Goal: Task Accomplishment & Management: Use online tool/utility

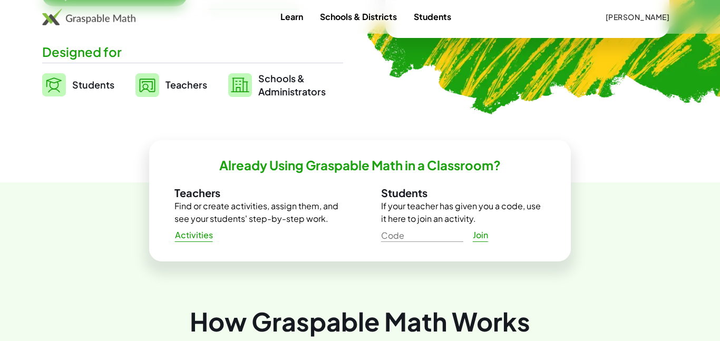
scroll to position [253, 0]
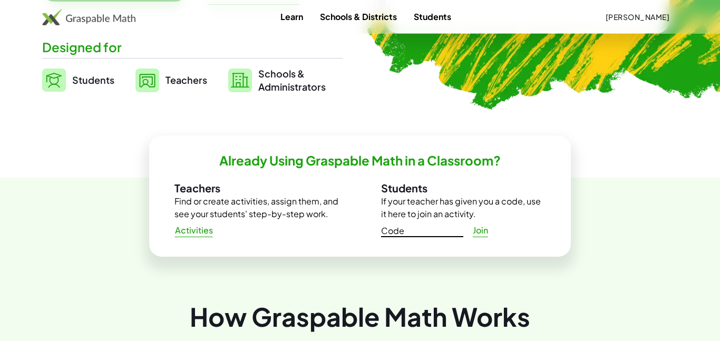
click at [449, 232] on input "Code" at bounding box center [422, 228] width 82 height 17
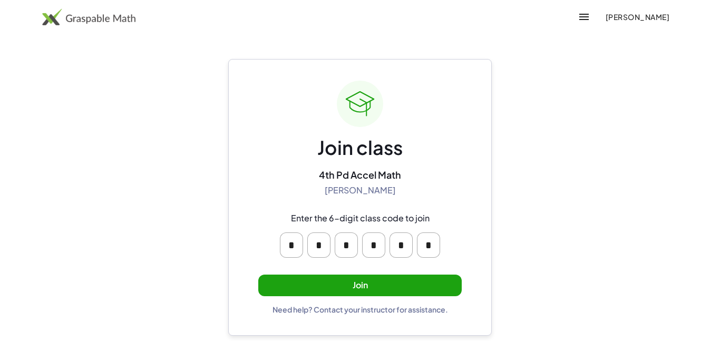
click at [446, 286] on button "Join" at bounding box center [360, 286] width 204 height 22
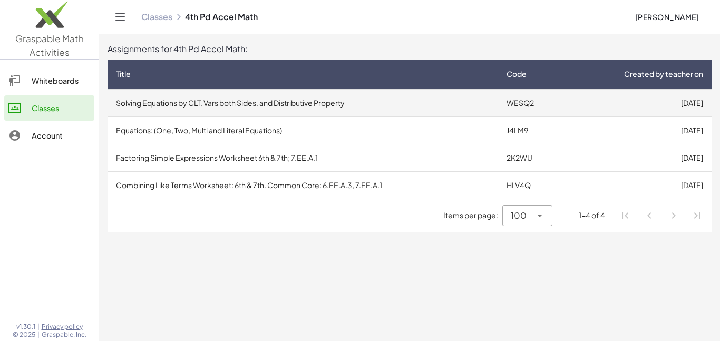
click at [598, 99] on td "[DATE]" at bounding box center [638, 102] width 148 height 27
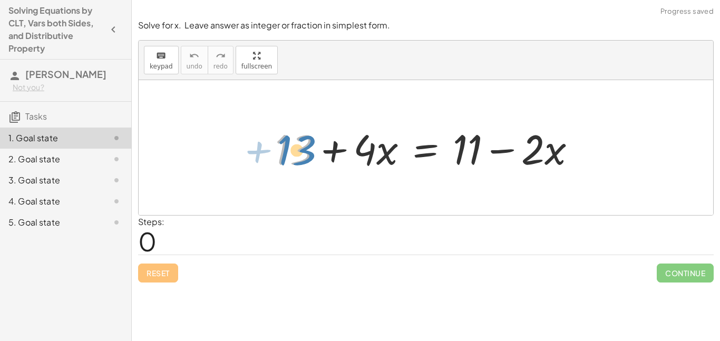
click at [283, 151] on div at bounding box center [430, 148] width 320 height 54
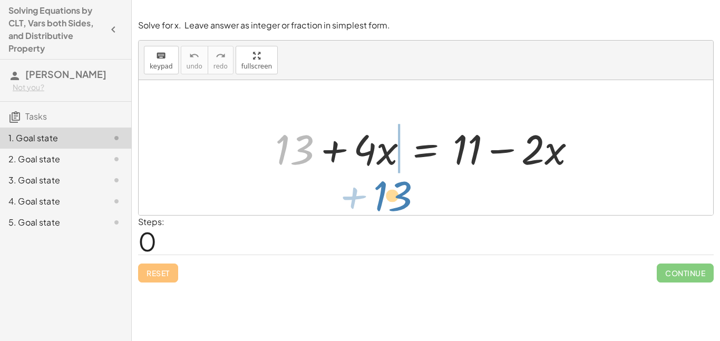
drag, startPoint x: 288, startPoint y: 151, endPoint x: 380, endPoint y: 195, distance: 101.7
click at [380, 195] on div "+ 13 + 13 + · 4 · x = + 11 − · 2 · x" at bounding box center [426, 147] width 575 height 135
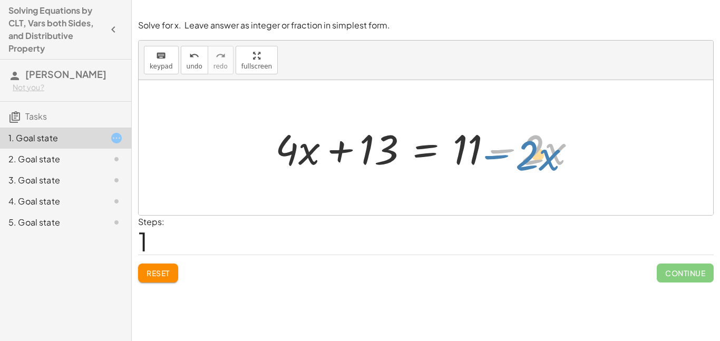
drag, startPoint x: 498, startPoint y: 153, endPoint x: 492, endPoint y: 158, distance: 7.2
click at [492, 158] on div at bounding box center [430, 148] width 320 height 54
click at [146, 272] on button "Reset" at bounding box center [158, 273] width 40 height 19
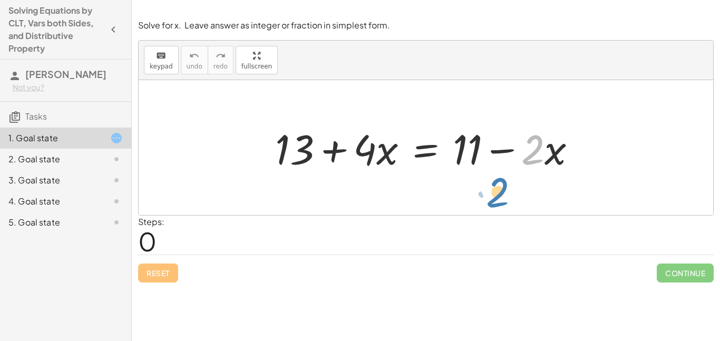
drag, startPoint x: 535, startPoint y: 157, endPoint x: 500, endPoint y: 200, distance: 55.4
click at [500, 200] on div "· 2 − · x + 13 + · 4 · x = + 11 − · 2 · x" at bounding box center [426, 147] width 575 height 135
drag, startPoint x: 533, startPoint y: 149, endPoint x: 530, endPoint y: 158, distance: 10.0
click at [530, 158] on div at bounding box center [430, 148] width 320 height 54
drag, startPoint x: 508, startPoint y: 151, endPoint x: 528, endPoint y: 199, distance: 52.3
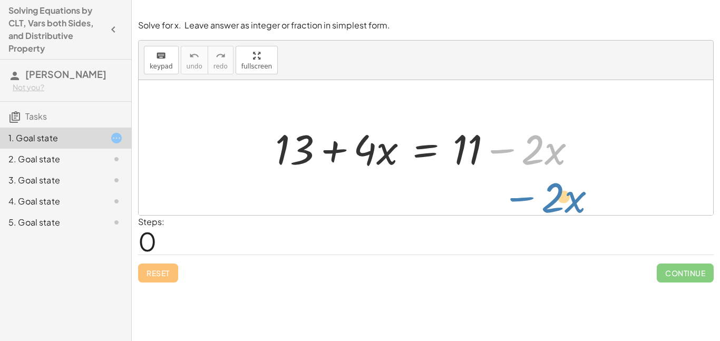
click at [528, 199] on div "− · 2 · x + 13 + · 4 · x = + 11 − · 2 · x" at bounding box center [426, 147] width 575 height 135
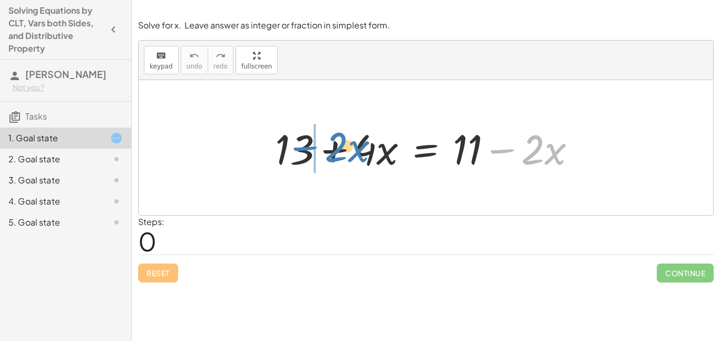
drag, startPoint x: 501, startPoint y: 149, endPoint x: 305, endPoint y: 150, distance: 195.7
click at [305, 150] on div at bounding box center [430, 148] width 320 height 54
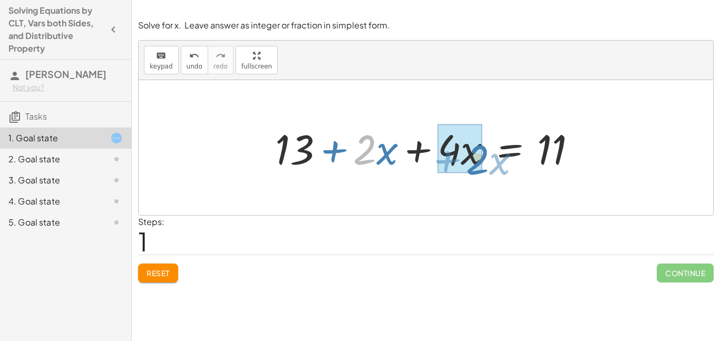
drag, startPoint x: 354, startPoint y: 151, endPoint x: 351, endPoint y: 139, distance: 12.7
click at [351, 139] on div at bounding box center [430, 148] width 320 height 54
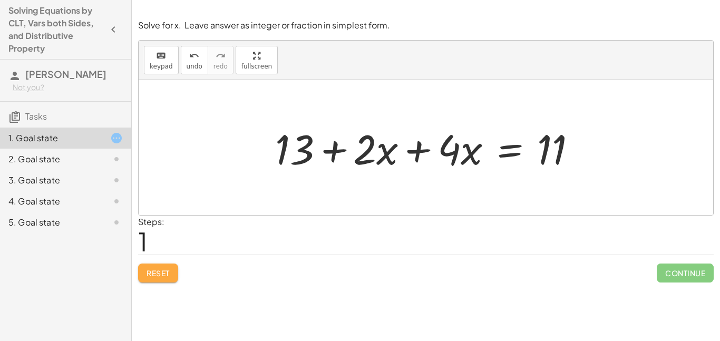
click at [166, 270] on span "Reset" at bounding box center [158, 272] width 23 height 9
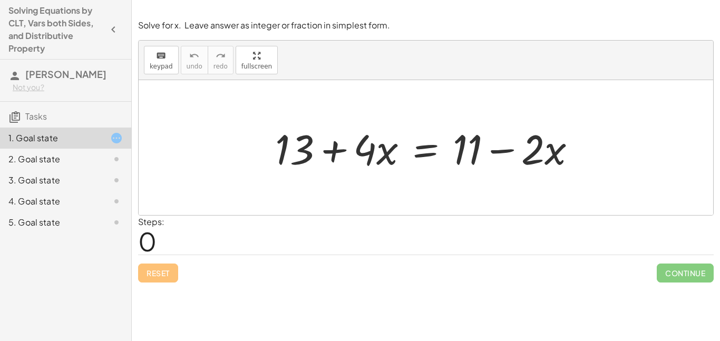
click at [454, 150] on div at bounding box center [430, 148] width 320 height 54
click at [459, 151] on div at bounding box center [430, 148] width 320 height 54
drag, startPoint x: 372, startPoint y: 152, endPoint x: 385, endPoint y: 158, distance: 14.2
click at [385, 158] on div at bounding box center [430, 148] width 320 height 54
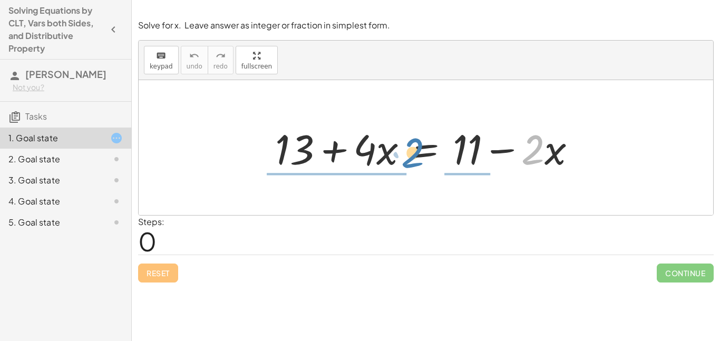
drag, startPoint x: 540, startPoint y: 147, endPoint x: 417, endPoint y: 149, distance: 122.4
click at [417, 149] on div at bounding box center [430, 148] width 320 height 54
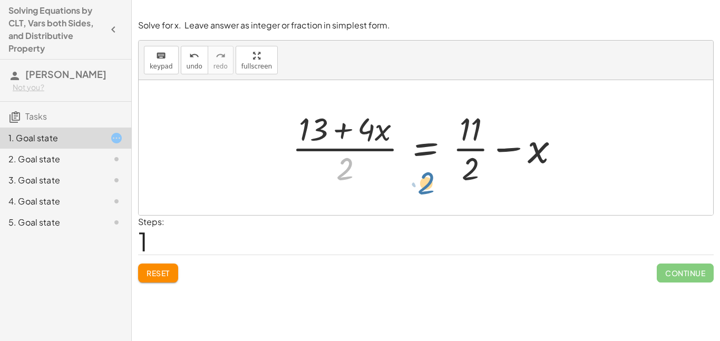
drag, startPoint x: 336, startPoint y: 173, endPoint x: 421, endPoint y: 188, distance: 86.7
click at [421, 188] on div at bounding box center [430, 147] width 286 height 81
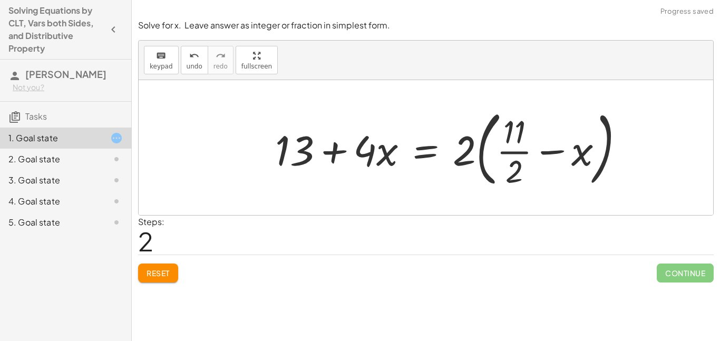
click at [175, 275] on button "Reset" at bounding box center [158, 273] width 40 height 19
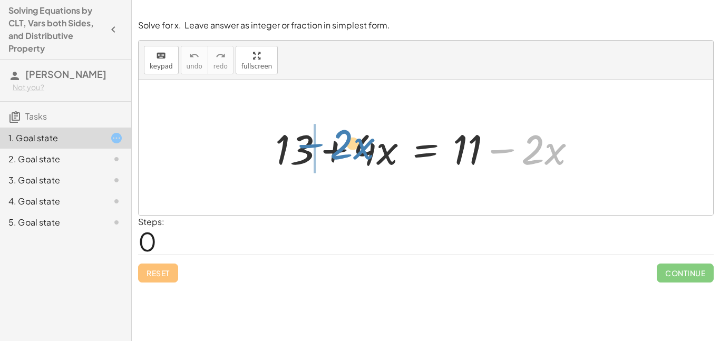
drag, startPoint x: 503, startPoint y: 151, endPoint x: 312, endPoint y: 145, distance: 191.5
click at [312, 145] on div at bounding box center [430, 148] width 320 height 54
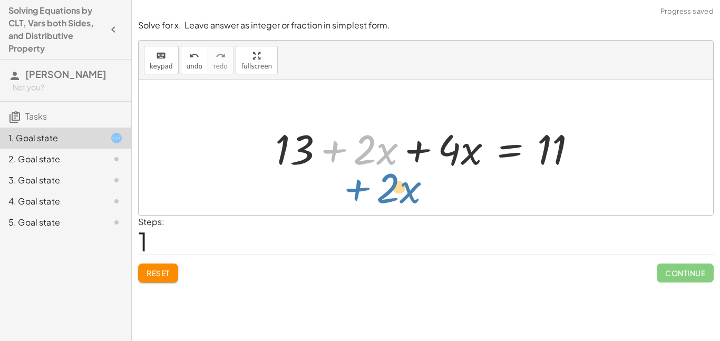
drag, startPoint x: 332, startPoint y: 155, endPoint x: 345, endPoint y: 179, distance: 27.6
click at [345, 179] on div "+ 13 + · 4 · x = + 11 − · 2 · x + · 2 · x + 13 + · 4 · x = 11 · 2 · x +" at bounding box center [426, 147] width 575 height 135
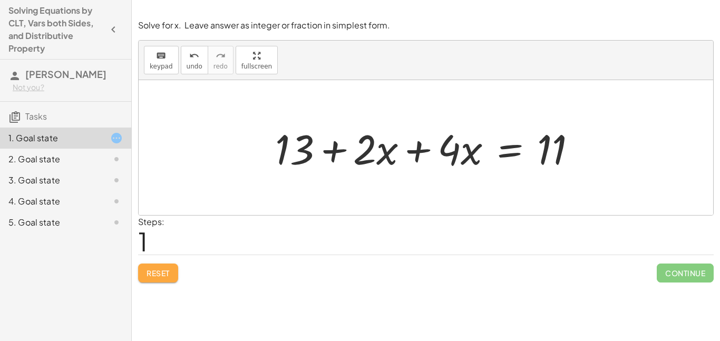
click at [157, 273] on span "Reset" at bounding box center [158, 272] width 23 height 9
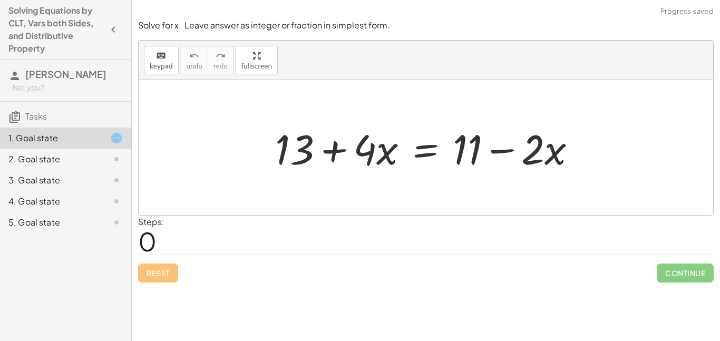
click at [118, 30] on icon "button" at bounding box center [113, 29] width 13 height 13
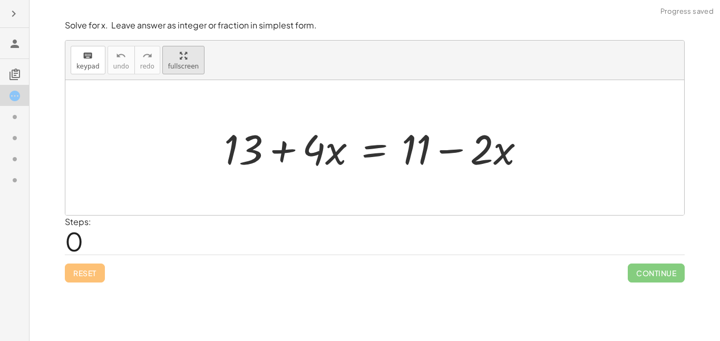
click at [185, 121] on div "keyboard keypad undo undo redo redo fullscreen + 13 + · 4 · x = + 11 − · 2 · x ×" at bounding box center [374, 128] width 619 height 175
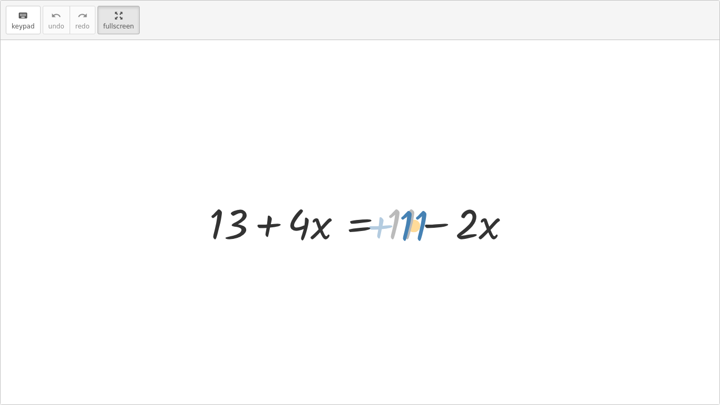
drag, startPoint x: 410, startPoint y: 227, endPoint x: 421, endPoint y: 229, distance: 10.7
click at [421, 229] on div at bounding box center [364, 222] width 320 height 54
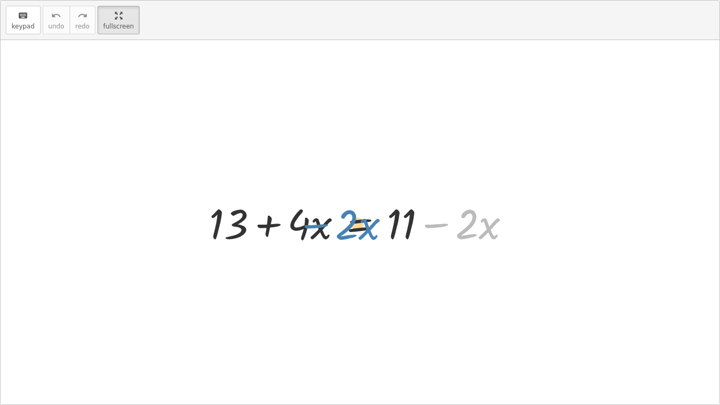
drag, startPoint x: 439, startPoint y: 227, endPoint x: 320, endPoint y: 229, distance: 119.2
click at [320, 229] on div at bounding box center [364, 222] width 320 height 54
drag, startPoint x: 439, startPoint y: 223, endPoint x: 428, endPoint y: 228, distance: 12.1
click at [428, 228] on div at bounding box center [364, 222] width 320 height 54
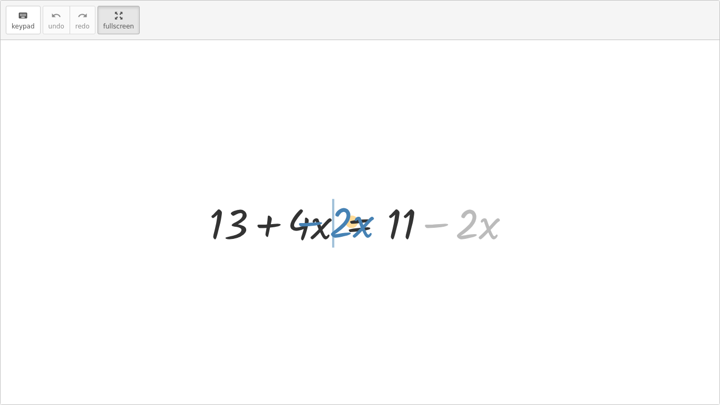
drag, startPoint x: 440, startPoint y: 227, endPoint x: 315, endPoint y: 226, distance: 125.0
click at [315, 226] on div at bounding box center [364, 222] width 320 height 54
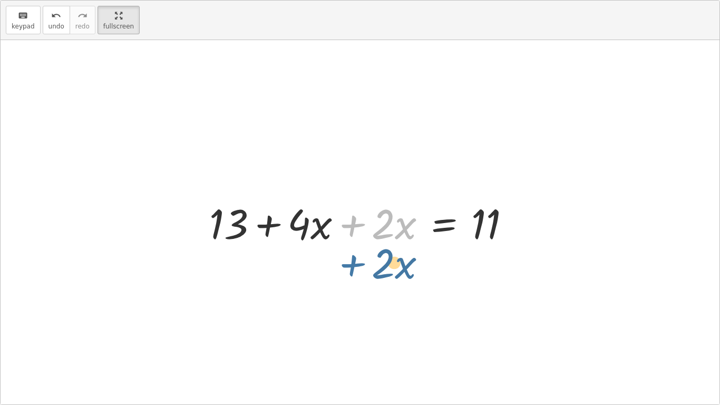
drag, startPoint x: 355, startPoint y: 223, endPoint x: 354, endPoint y: 258, distance: 35.9
click at [354, 258] on div "+ 13 + · 4 · x = + 11 − · 2 · x + · 2 · x + 13 + · 4 · x = 11 · 2 · x +" at bounding box center [360, 222] width 719 height 364
click at [351, 226] on div at bounding box center [364, 222] width 320 height 54
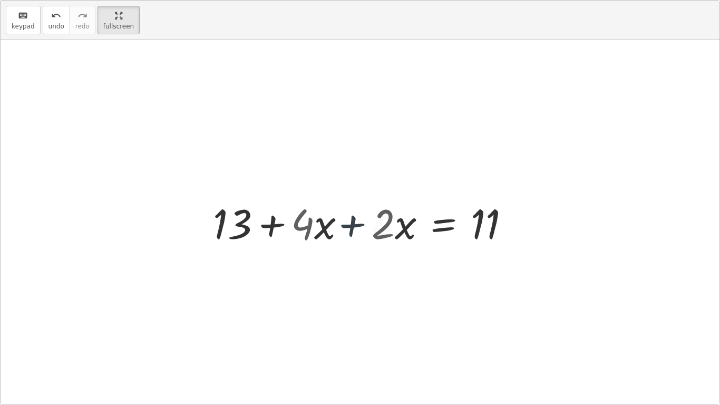
click at [351, 226] on div at bounding box center [406, 222] width 236 height 54
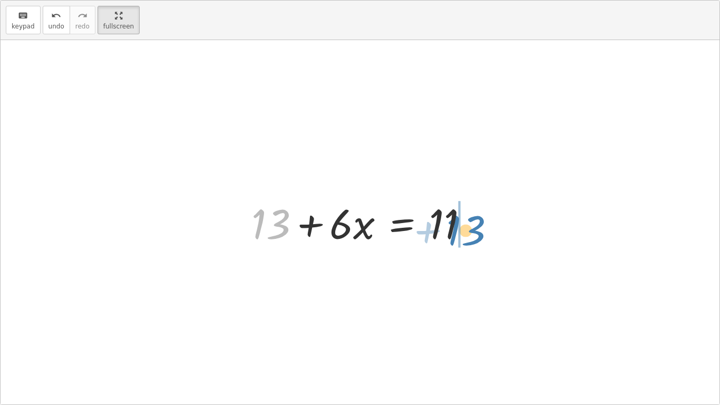
drag, startPoint x: 285, startPoint y: 228, endPoint x: 480, endPoint y: 234, distance: 195.2
click at [480, 234] on div at bounding box center [364, 222] width 236 height 54
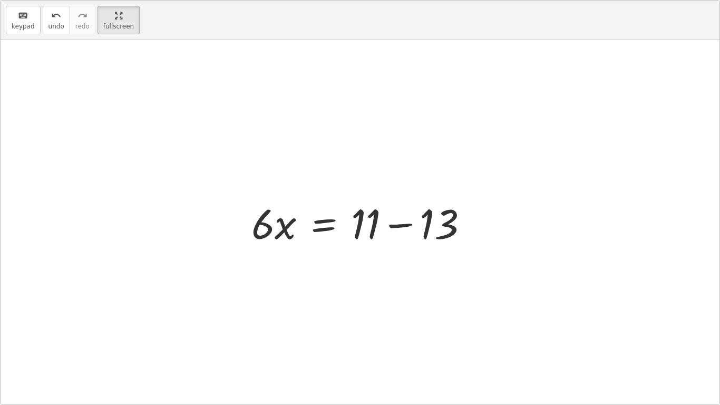
click at [447, 218] on div at bounding box center [364, 222] width 236 height 54
click at [447, 218] on div at bounding box center [360, 222] width 719 height 364
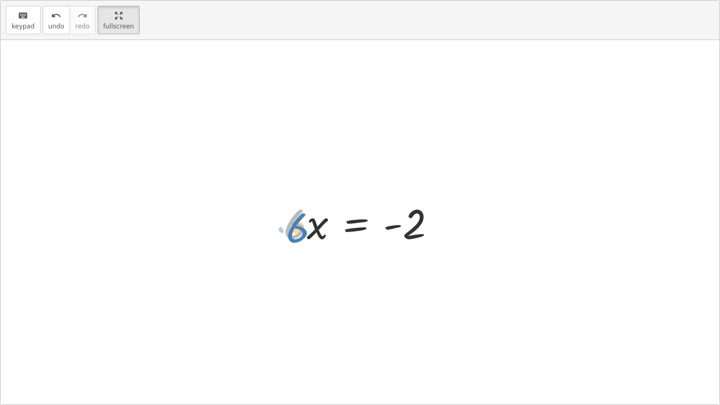
click at [300, 230] on div at bounding box center [363, 222] width 171 height 54
drag, startPoint x: 300, startPoint y: 230, endPoint x: 322, endPoint y: 275, distance: 50.0
click at [322, 275] on div "+ 13 + · 4 · x = + 11 − · 2 · x + 13 + · 4 · x + · 2 · x = 11 + 13 + · 6 · x = …" at bounding box center [360, 222] width 719 height 364
drag, startPoint x: 314, startPoint y: 229, endPoint x: 283, endPoint y: 230, distance: 30.6
click at [294, 229] on div at bounding box center [363, 222] width 171 height 54
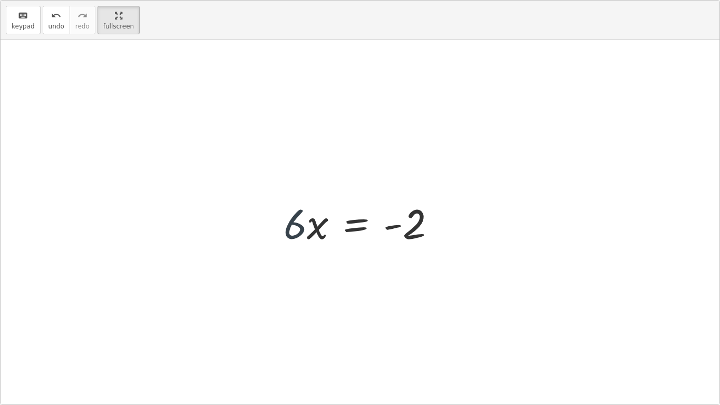
click at [294, 229] on div at bounding box center [363, 222] width 171 height 54
drag, startPoint x: 305, startPoint y: 232, endPoint x: 310, endPoint y: 237, distance: 6.8
click at [310, 237] on div at bounding box center [363, 222] width 171 height 54
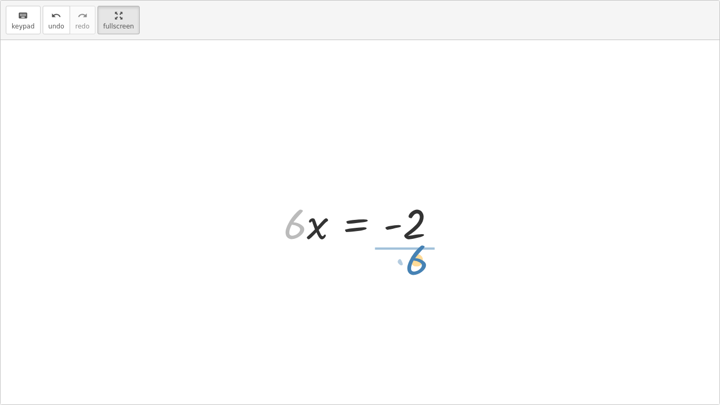
drag, startPoint x: 292, startPoint y: 227, endPoint x: 415, endPoint y: 263, distance: 128.0
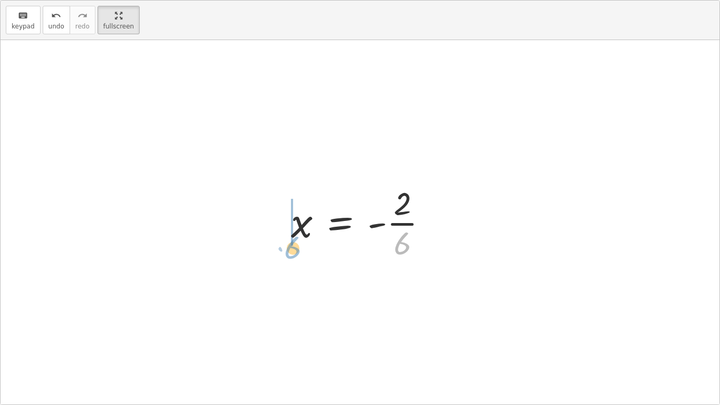
drag, startPoint x: 404, startPoint y: 247, endPoint x: 295, endPoint y: 247, distance: 109.2
click at [295, 247] on div at bounding box center [364, 221] width 156 height 81
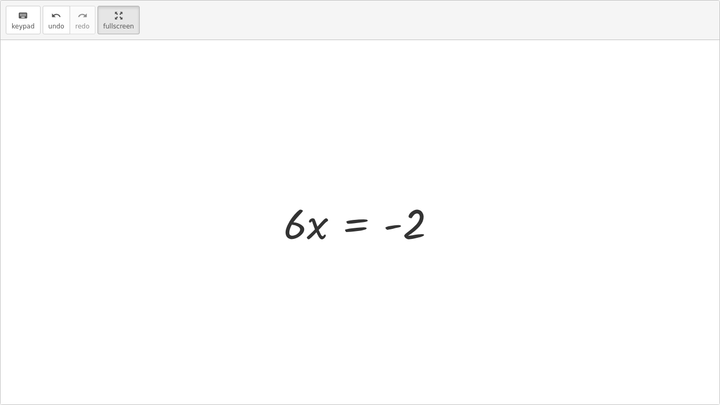
click at [298, 220] on div at bounding box center [363, 222] width 171 height 54
drag, startPoint x: 289, startPoint y: 218, endPoint x: 376, endPoint y: 247, distance: 91.2
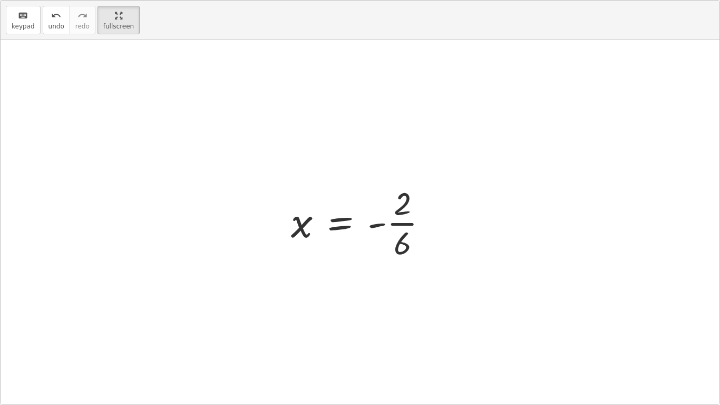
click at [274, 194] on div at bounding box center [360, 222] width 719 height 364
click at [124, 0] on html "Solve for x. Leave answer as integer or fraction in simplest form. keyboard key…" at bounding box center [360, 202] width 720 height 405
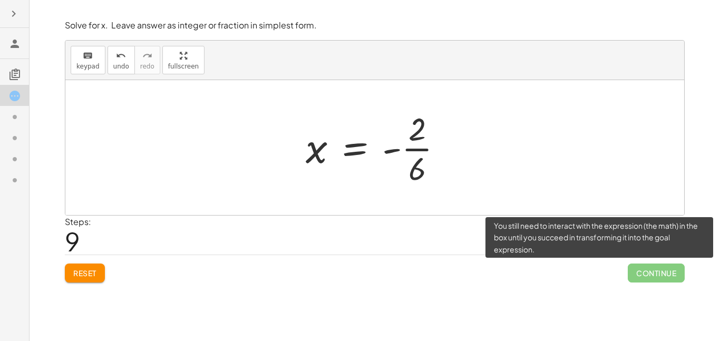
click at [665, 274] on span "Continue" at bounding box center [656, 273] width 57 height 19
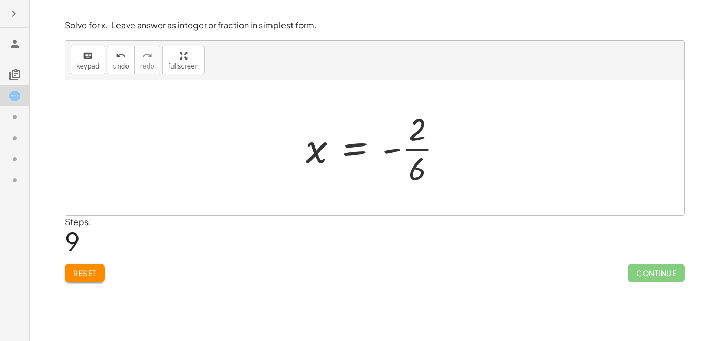
click at [419, 149] on div at bounding box center [379, 147] width 156 height 81
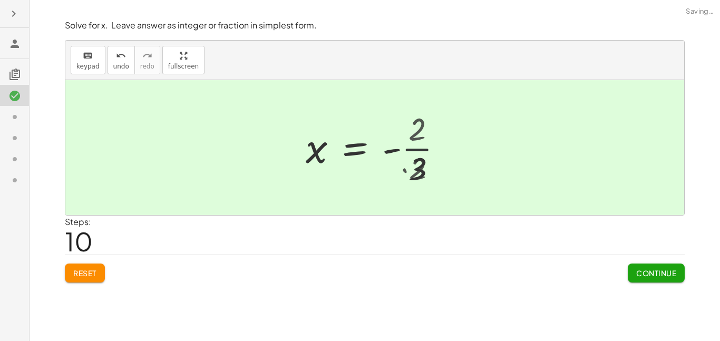
click at [419, 149] on div at bounding box center [379, 147] width 157 height 81
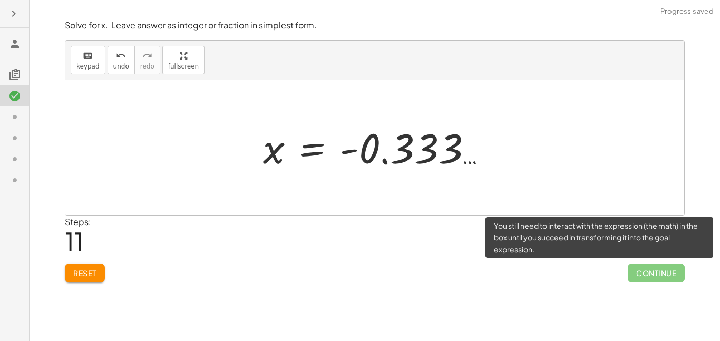
click at [670, 273] on span "Continue" at bounding box center [656, 273] width 57 height 19
click at [669, 273] on span "Continue" at bounding box center [656, 273] width 57 height 19
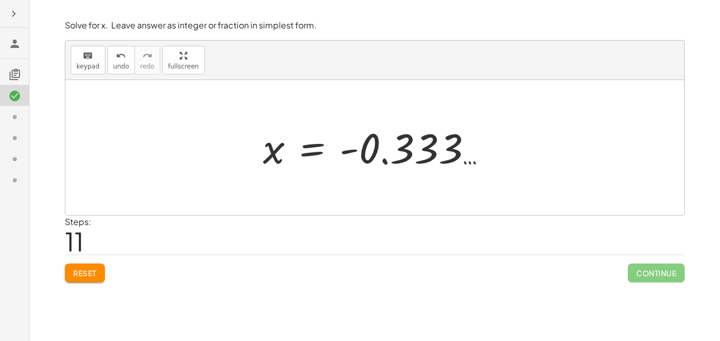
click at [95, 276] on span "Reset" at bounding box center [84, 272] width 23 height 9
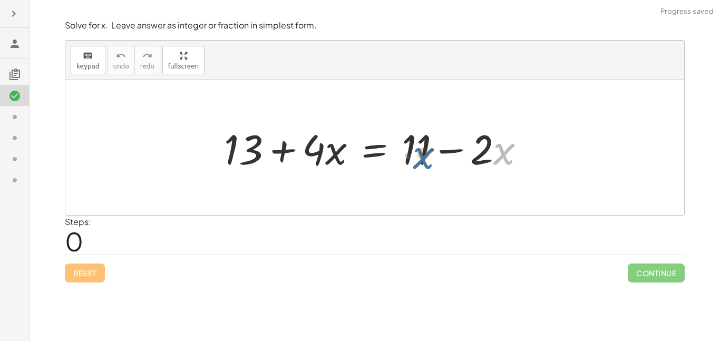
drag, startPoint x: 509, startPoint y: 154, endPoint x: 501, endPoint y: 168, distance: 15.8
click at [501, 168] on div at bounding box center [379, 148] width 320 height 54
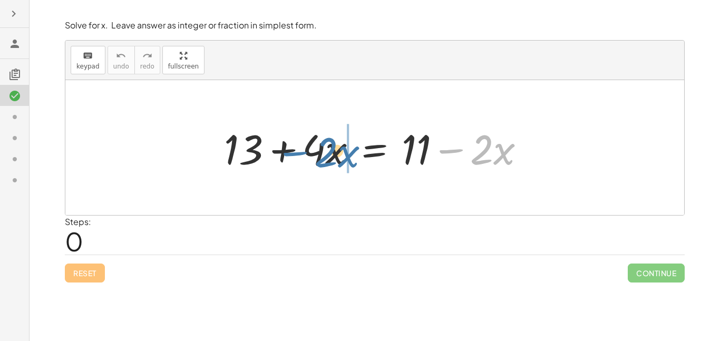
drag, startPoint x: 453, startPoint y: 150, endPoint x: 283, endPoint y: 145, distance: 169.9
click at [283, 145] on div at bounding box center [379, 148] width 320 height 54
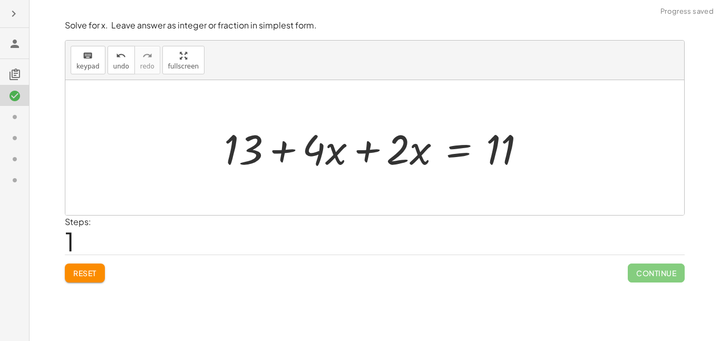
click at [333, 151] on div at bounding box center [379, 148] width 320 height 54
click at [331, 149] on div at bounding box center [379, 148] width 320 height 54
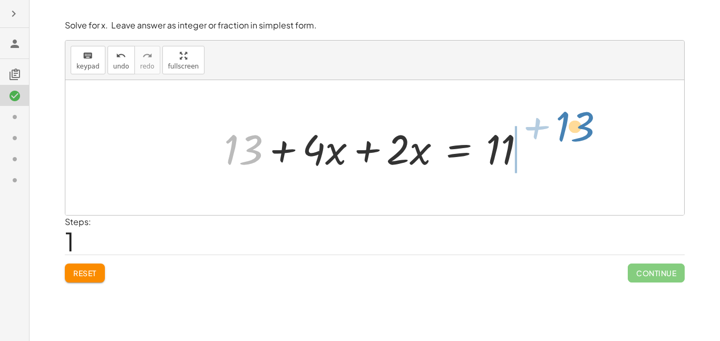
drag, startPoint x: 249, startPoint y: 152, endPoint x: 586, endPoint y: 137, distance: 337.3
click at [586, 137] on div "+ 13 + · 4 · x = + 11 − · 2 · x + 13 + 13 + · 4 · x = 11 · 2 · x +" at bounding box center [374, 147] width 619 height 135
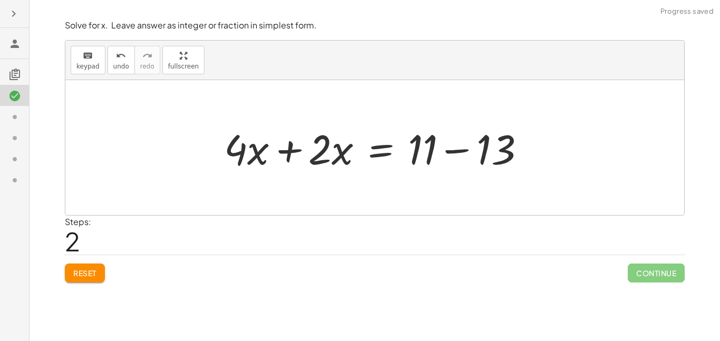
click at [349, 150] on div at bounding box center [379, 148] width 320 height 54
click at [283, 154] on div at bounding box center [379, 148] width 320 height 54
click at [283, 154] on div at bounding box center [374, 147] width 619 height 135
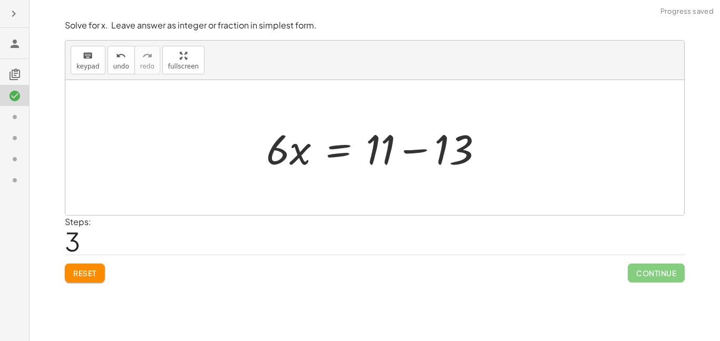
click at [420, 149] on div at bounding box center [379, 148] width 236 height 54
click at [420, 149] on div at bounding box center [346, 148] width 171 height 54
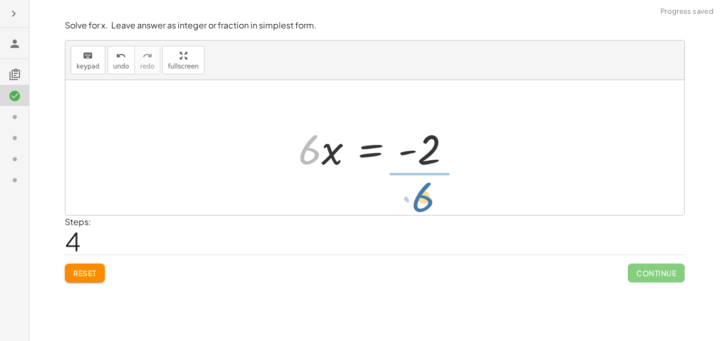
drag, startPoint x: 312, startPoint y: 150, endPoint x: 426, endPoint y: 196, distance: 123.3
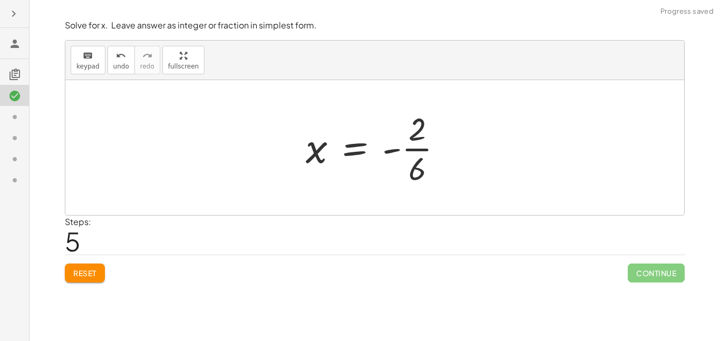
click at [392, 151] on div at bounding box center [379, 147] width 156 height 81
click at [409, 154] on div at bounding box center [379, 147] width 156 height 81
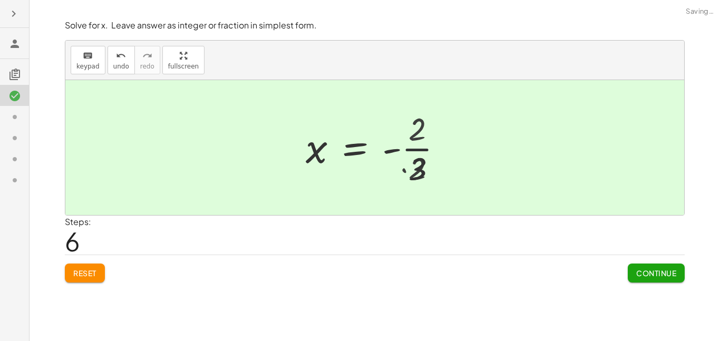
click at [409, 154] on div at bounding box center [379, 147] width 157 height 81
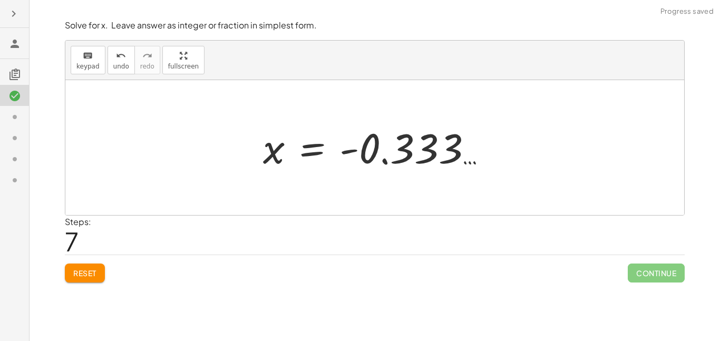
click at [422, 162] on div at bounding box center [379, 148] width 242 height 52
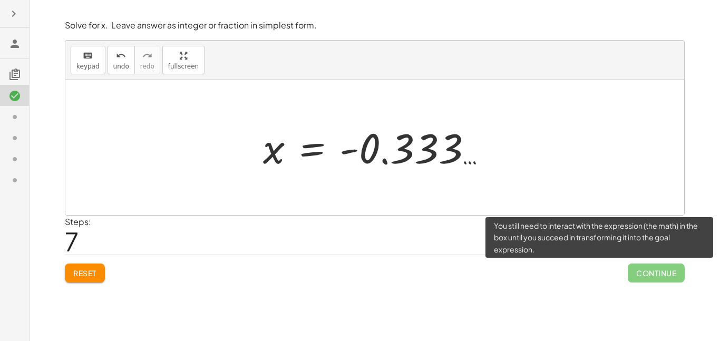
click at [640, 274] on span "Continue" at bounding box center [656, 273] width 57 height 19
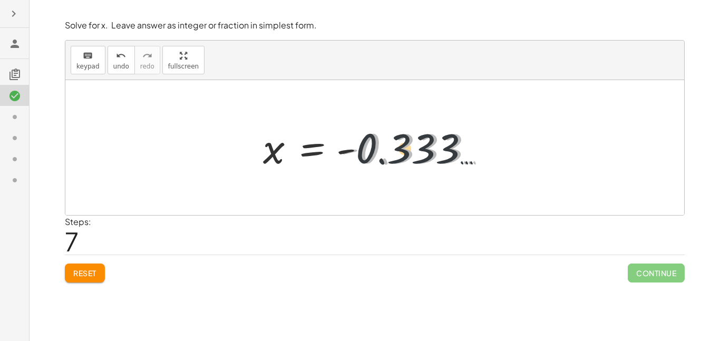
drag, startPoint x: 454, startPoint y: 154, endPoint x: 417, endPoint y: 159, distance: 36.7
click at [417, 159] on div at bounding box center [379, 148] width 242 height 52
click at [429, 154] on div at bounding box center [379, 148] width 242 height 52
click at [350, 154] on div at bounding box center [379, 148] width 242 height 52
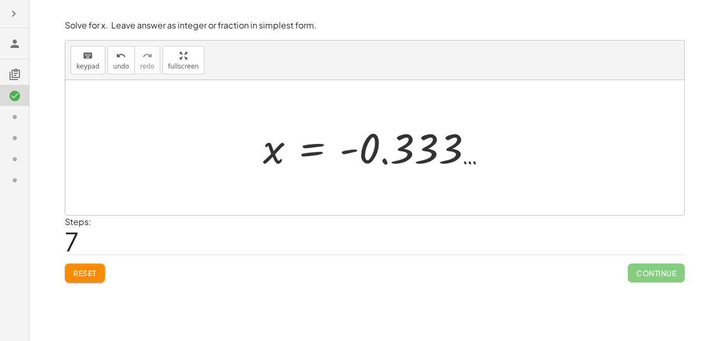
click at [350, 154] on div at bounding box center [379, 148] width 242 height 52
click at [351, 150] on div at bounding box center [379, 148] width 242 height 52
click at [416, 145] on div at bounding box center [379, 148] width 242 height 52
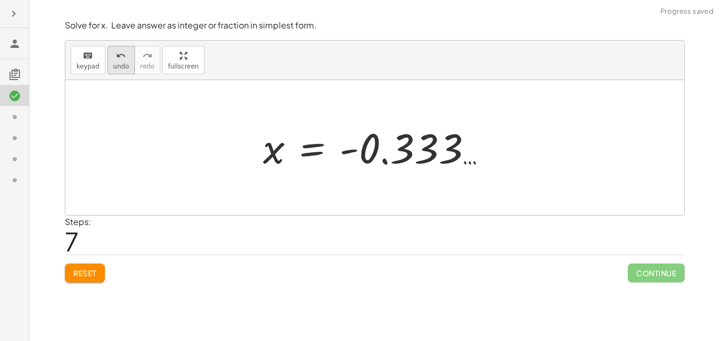
click at [124, 59] on div "undo" at bounding box center [121, 55] width 16 height 13
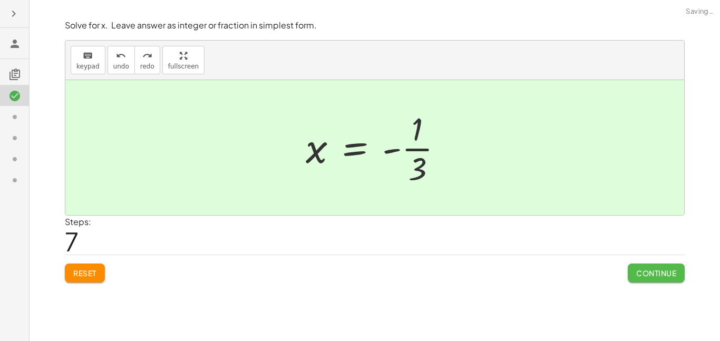
click at [659, 279] on button "Continue" at bounding box center [656, 273] width 57 height 19
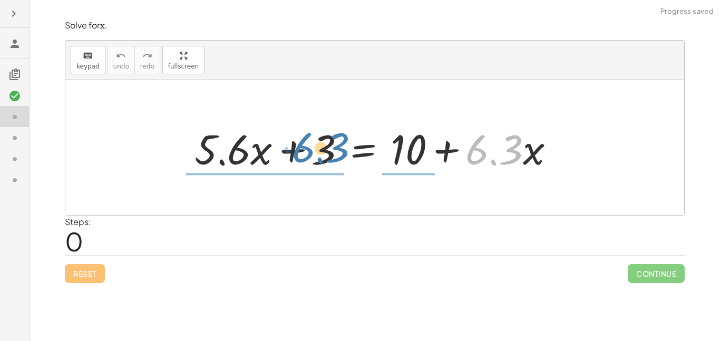
drag, startPoint x: 515, startPoint y: 145, endPoint x: 341, endPoint y: 142, distance: 174.6
click at [341, 142] on div at bounding box center [378, 148] width 379 height 54
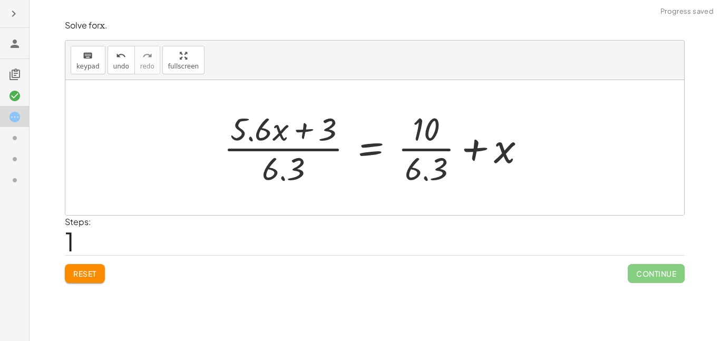
click at [89, 279] on button "Reset" at bounding box center [85, 273] width 40 height 19
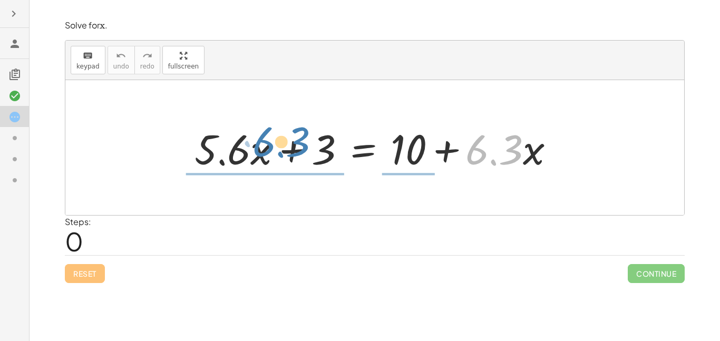
drag, startPoint x: 518, startPoint y: 151, endPoint x: 318, endPoint y: 146, distance: 201.0
click at [318, 146] on div at bounding box center [378, 148] width 379 height 54
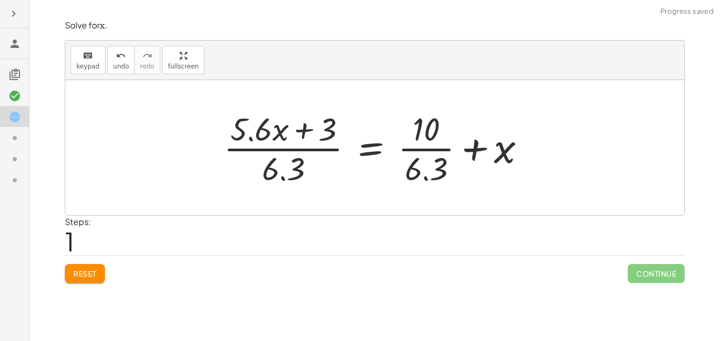
click at [88, 267] on button "Reset" at bounding box center [85, 273] width 40 height 19
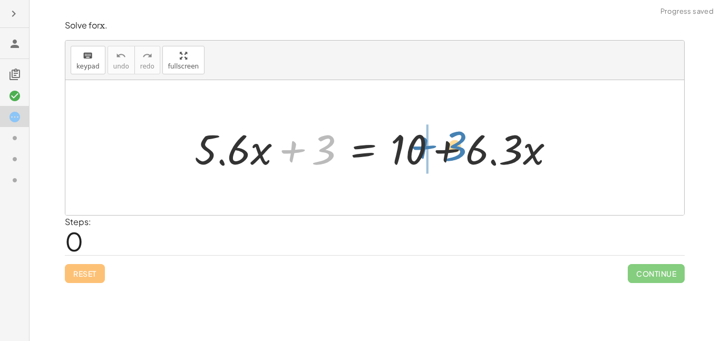
drag, startPoint x: 329, startPoint y: 154, endPoint x: 461, endPoint y: 150, distance: 133.0
click at [461, 150] on div at bounding box center [378, 148] width 379 height 54
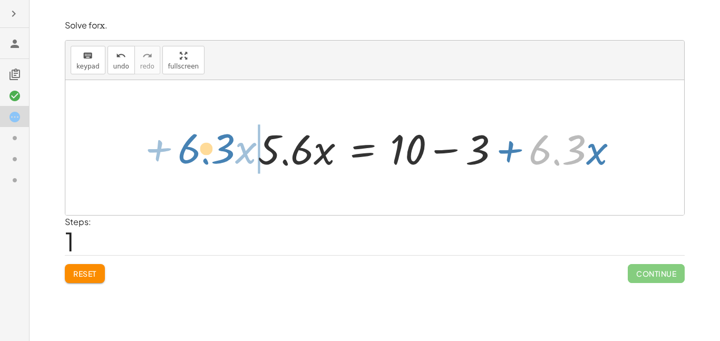
drag, startPoint x: 576, startPoint y: 153, endPoint x: 223, endPoint y: 152, distance: 353.4
click at [223, 152] on div "+ · 5.6 · x + 3 = + 10 + · 6.3 · x · 6.3 + · x · 5.6 · x 3 = + 10 + · 6.3 · x −" at bounding box center [374, 147] width 619 height 135
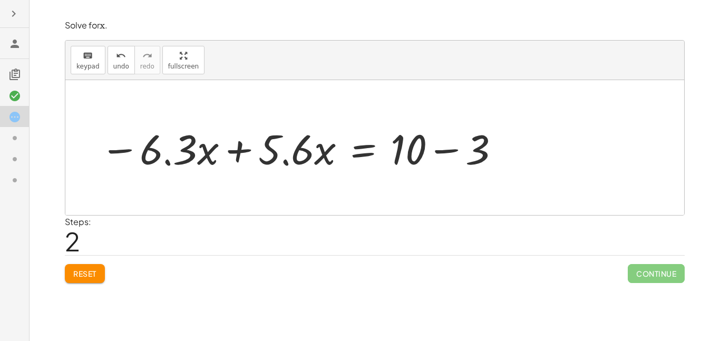
click at [232, 158] on div at bounding box center [301, 148] width 412 height 54
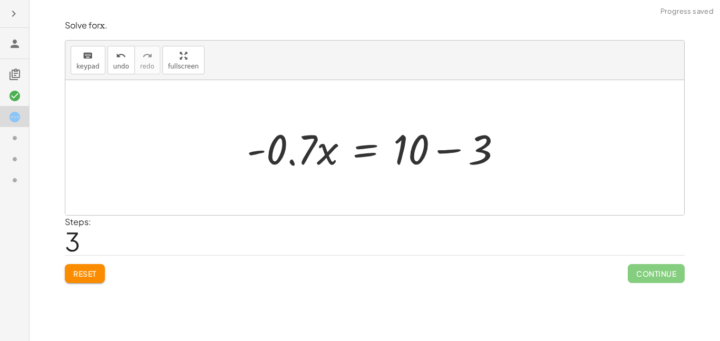
click at [458, 152] on div at bounding box center [379, 148] width 275 height 54
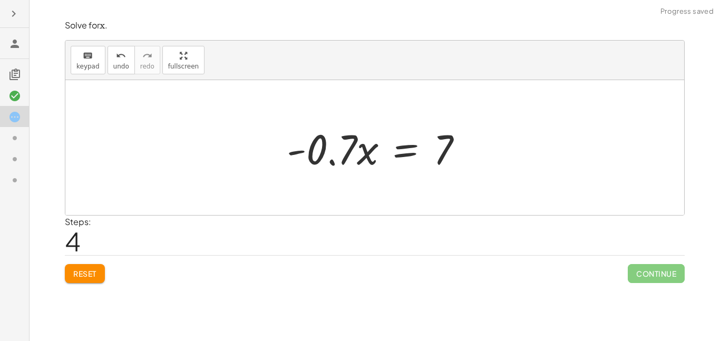
click at [350, 156] on div at bounding box center [379, 148] width 195 height 54
click at [341, 152] on div at bounding box center [379, 148] width 195 height 54
drag, startPoint x: 350, startPoint y: 153, endPoint x: 380, endPoint y: 153, distance: 29.5
click at [380, 153] on div at bounding box center [379, 148] width 195 height 54
click at [316, 153] on div at bounding box center [379, 148] width 195 height 54
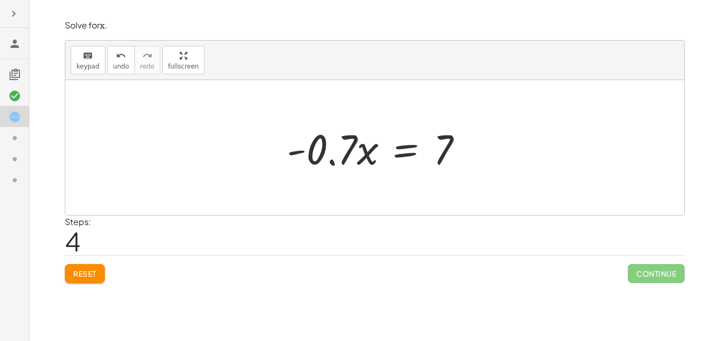
click at [345, 158] on div at bounding box center [379, 148] width 195 height 54
click at [317, 130] on div at bounding box center [379, 148] width 195 height 54
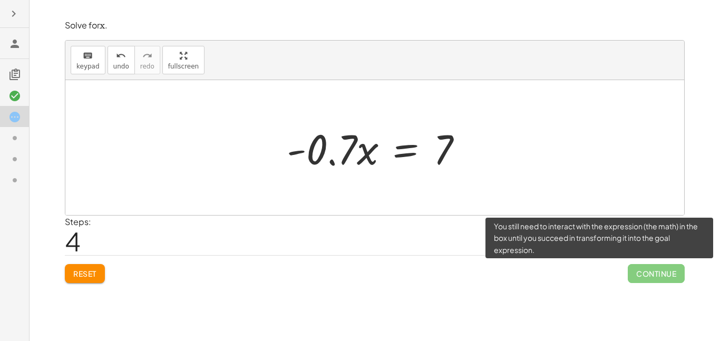
click at [668, 276] on span "Continue" at bounding box center [656, 273] width 57 height 19
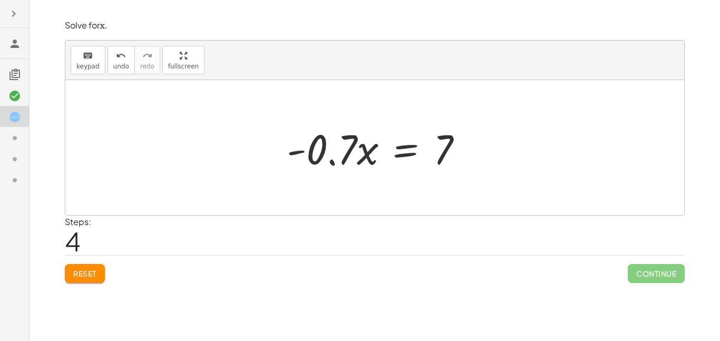
click at [399, 154] on div at bounding box center [379, 148] width 195 height 54
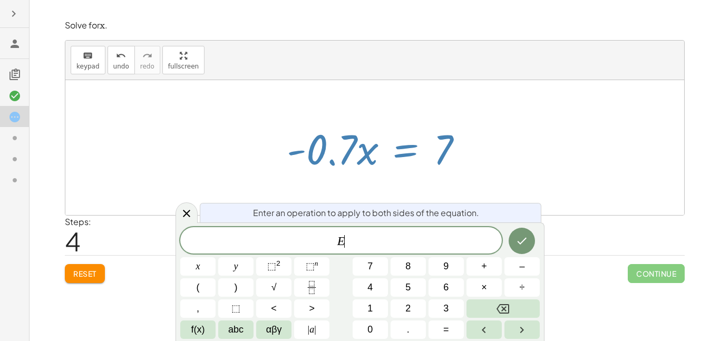
click at [468, 181] on div at bounding box center [374, 147] width 619 height 135
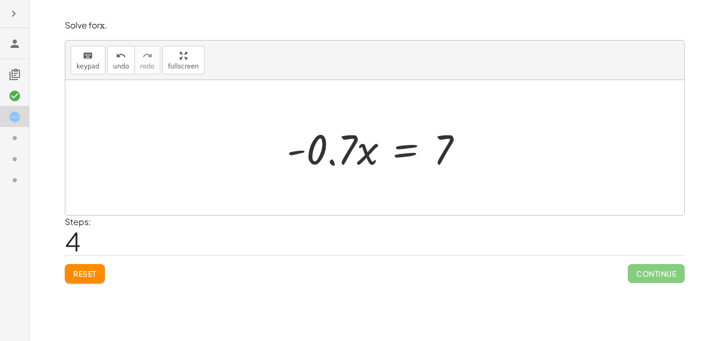
click at [351, 152] on div at bounding box center [379, 148] width 195 height 54
click at [372, 157] on div at bounding box center [379, 148] width 195 height 54
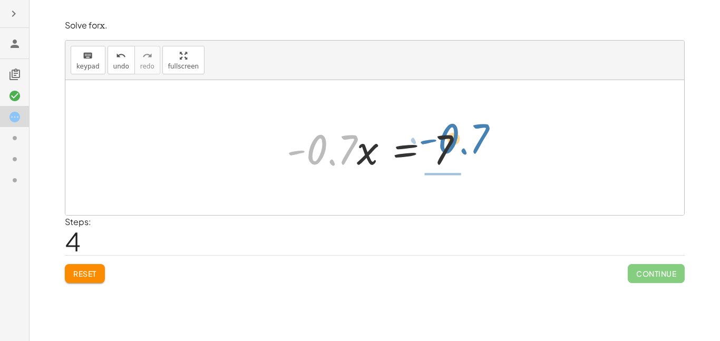
drag, startPoint x: 342, startPoint y: 148, endPoint x: 475, endPoint y: 137, distance: 132.8
click at [475, 137] on div at bounding box center [379, 148] width 195 height 54
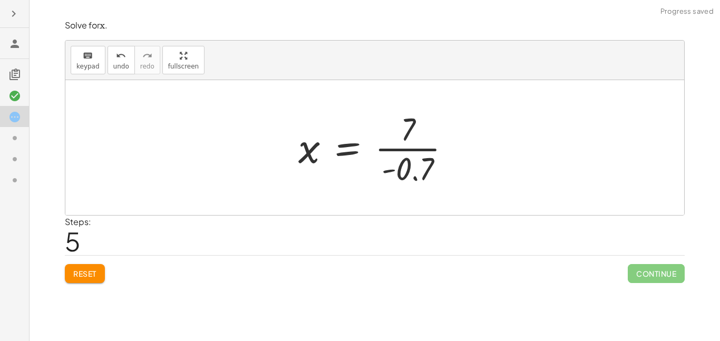
click at [469, 126] on div at bounding box center [374, 147] width 619 height 135
click at [417, 152] on div at bounding box center [378, 147] width 171 height 81
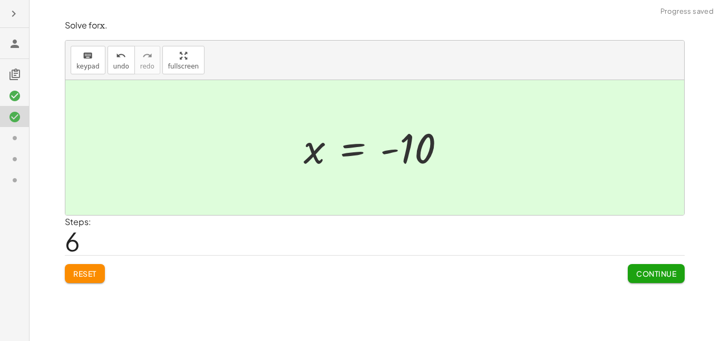
click at [671, 278] on span "Continue" at bounding box center [657, 273] width 40 height 9
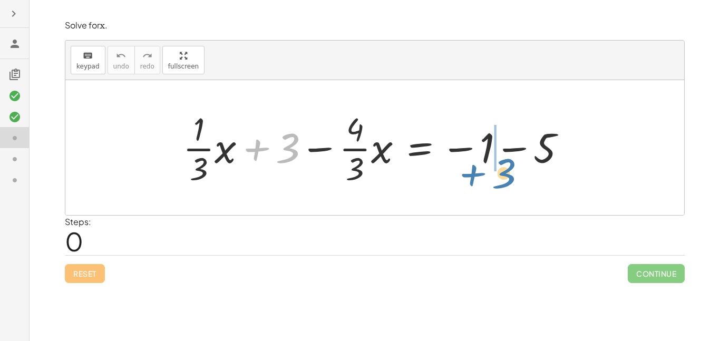
drag, startPoint x: 284, startPoint y: 150, endPoint x: 500, endPoint y: 173, distance: 217.5
click at [500, 173] on div at bounding box center [379, 147] width 402 height 81
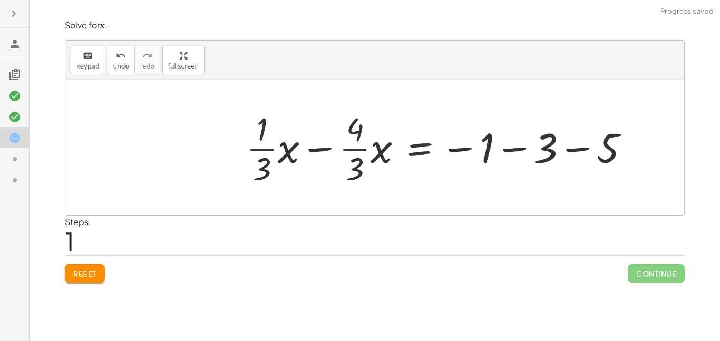
click at [465, 151] on div at bounding box center [442, 147] width 402 height 81
click at [517, 149] on div at bounding box center [442, 147] width 402 height 81
click at [517, 149] on div at bounding box center [415, 147] width 348 height 81
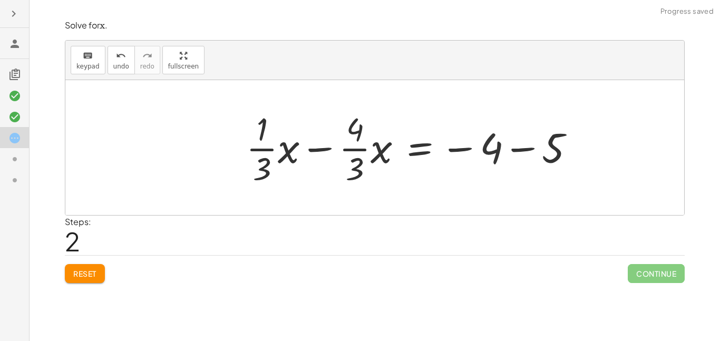
click at [521, 150] on div at bounding box center [415, 147] width 348 height 81
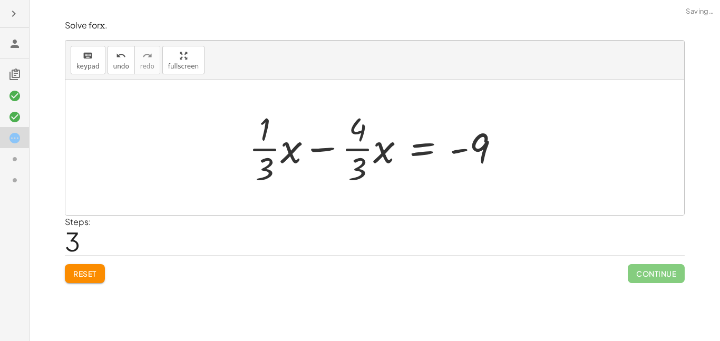
click at [310, 150] on div at bounding box center [379, 147] width 270 height 81
click at [319, 149] on div at bounding box center [379, 147] width 270 height 81
drag, startPoint x: 258, startPoint y: 167, endPoint x: 353, endPoint y: 171, distance: 94.5
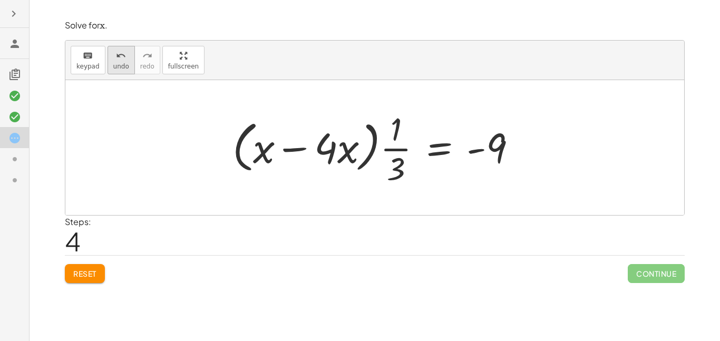
click at [113, 57] on div "undo" at bounding box center [121, 55] width 16 height 13
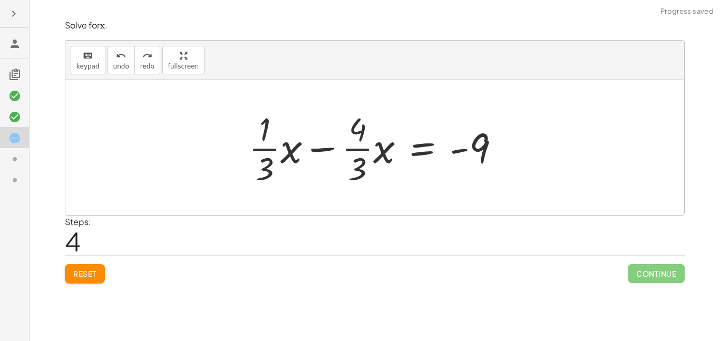
click at [319, 145] on div at bounding box center [379, 147] width 270 height 81
drag, startPoint x: 321, startPoint y: 147, endPoint x: 313, endPoint y: 148, distance: 7.9
click at [313, 148] on div at bounding box center [379, 147] width 270 height 81
click at [317, 151] on div at bounding box center [379, 147] width 270 height 81
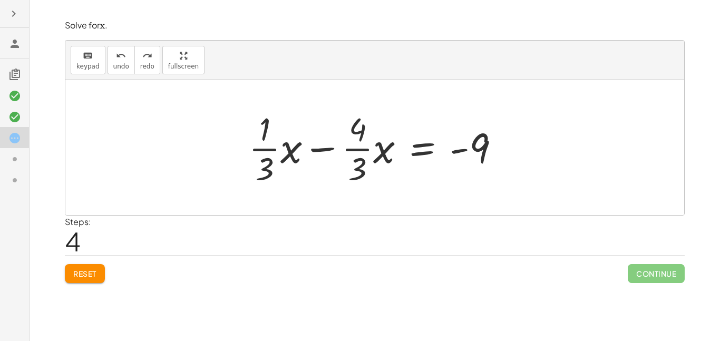
click at [318, 148] on div at bounding box center [379, 147] width 270 height 81
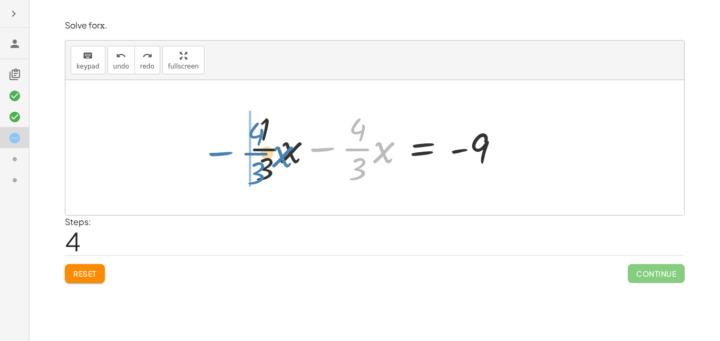
drag, startPoint x: 319, startPoint y: 149, endPoint x: 206, endPoint y: 150, distance: 113.4
click at [206, 150] on div "+ · · 1 · 3 · x + 3 − · · 4 · 3 · x = − 1 − 5 + · · 1 · 3 · x − · · 4 · 3 · x =…" at bounding box center [374, 147] width 619 height 135
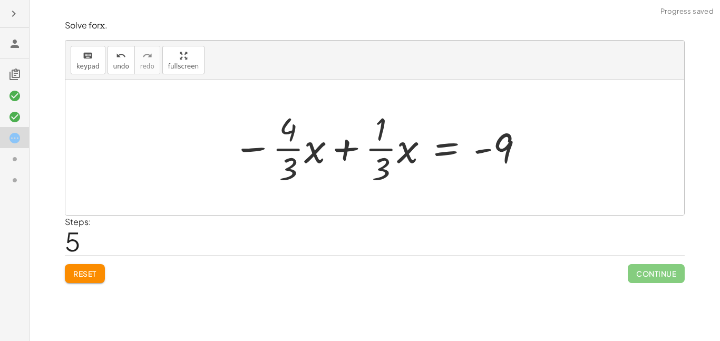
click at [345, 148] on div at bounding box center [379, 147] width 302 height 81
drag, startPoint x: 292, startPoint y: 138, endPoint x: 389, endPoint y: 141, distance: 97.1
click at [389, 141] on div at bounding box center [379, 147] width 302 height 81
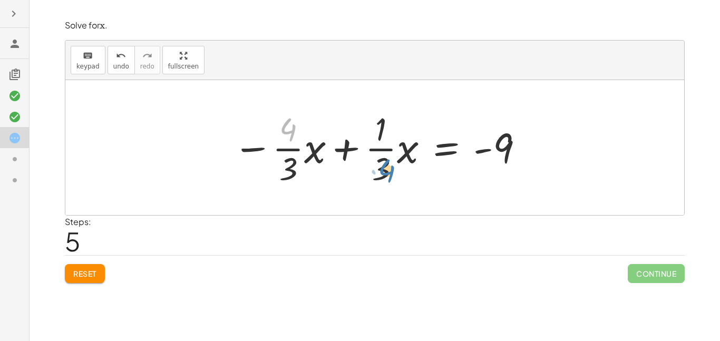
drag, startPoint x: 287, startPoint y: 129, endPoint x: 389, endPoint y: 170, distance: 109.6
click at [389, 170] on div at bounding box center [379, 147] width 302 height 81
click at [319, 166] on div at bounding box center [379, 147] width 302 height 81
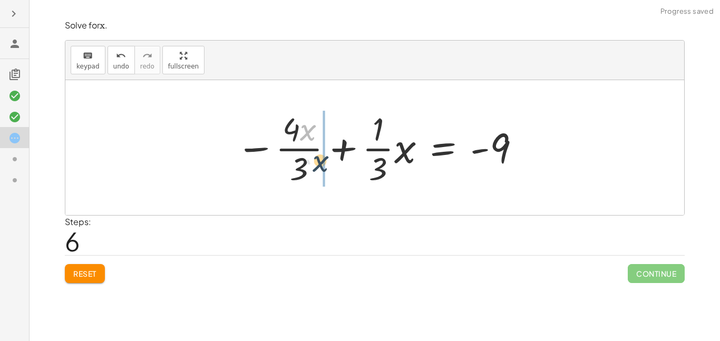
drag, startPoint x: 304, startPoint y: 127, endPoint x: 315, endPoint y: 159, distance: 34.2
click at [315, 159] on div at bounding box center [379, 147] width 296 height 81
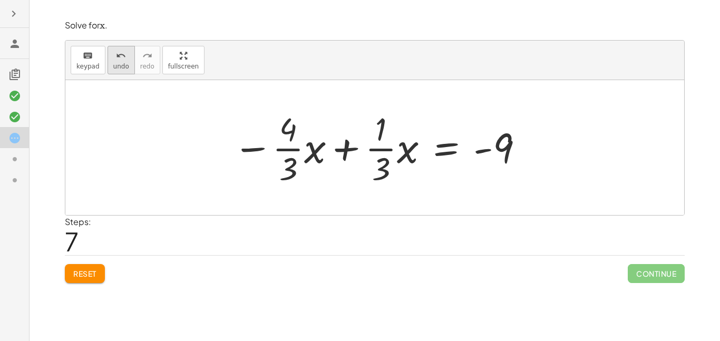
click at [113, 54] on div "undo" at bounding box center [121, 55] width 16 height 13
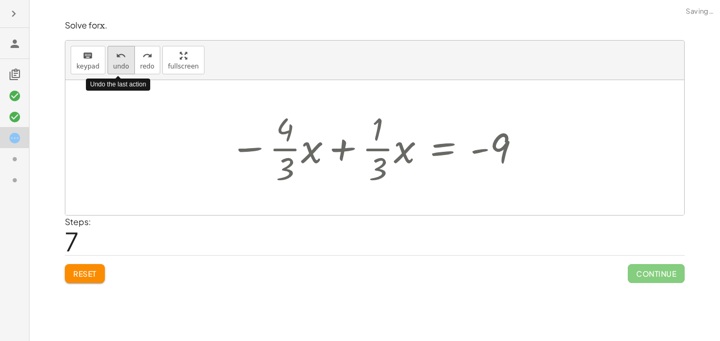
click at [113, 54] on div "undo" at bounding box center [121, 55] width 16 height 13
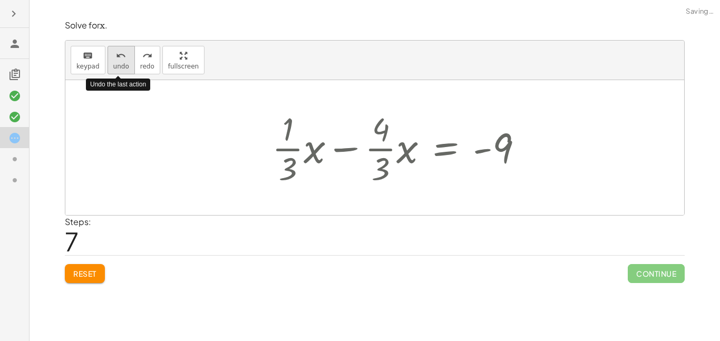
click at [113, 54] on div "undo" at bounding box center [121, 55] width 16 height 13
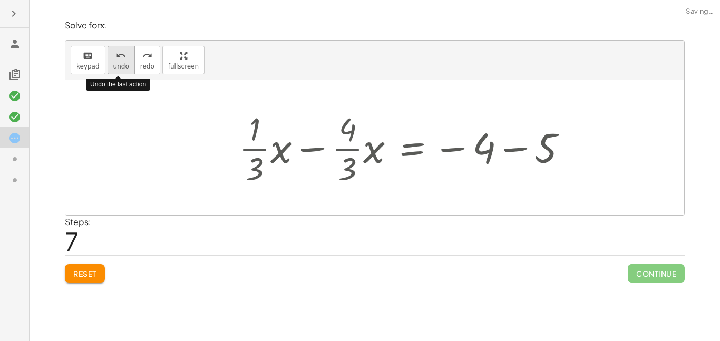
click at [113, 54] on div "undo" at bounding box center [121, 55] width 16 height 13
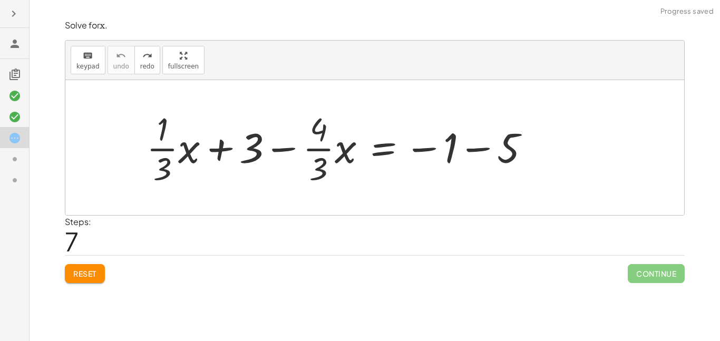
click at [79, 278] on button "Reset" at bounding box center [85, 273] width 40 height 19
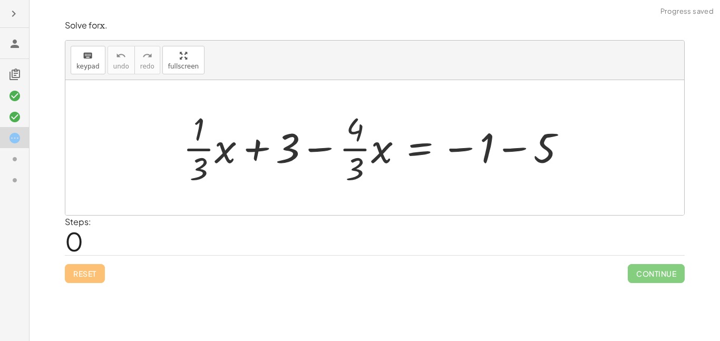
click at [517, 148] on div at bounding box center [379, 147] width 402 height 81
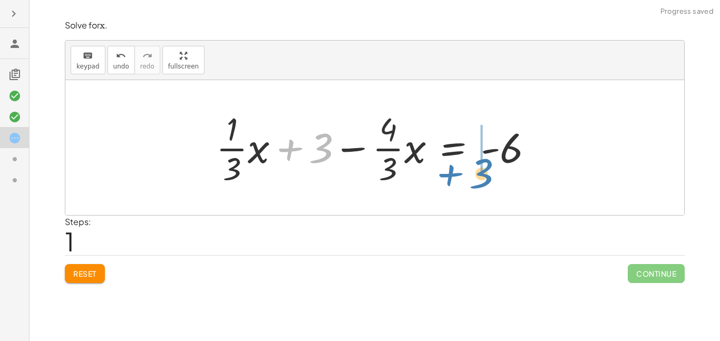
drag, startPoint x: 293, startPoint y: 151, endPoint x: 454, endPoint y: 176, distance: 162.8
click at [454, 176] on div at bounding box center [379, 147] width 336 height 81
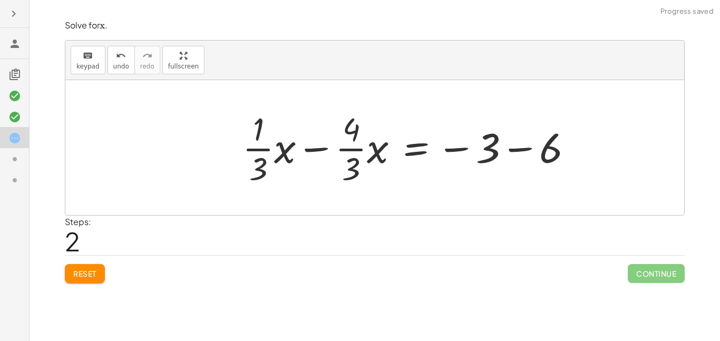
click at [563, 152] on div "+ · · 1 · 3 · x + 3 − · · 4 · 3 · x = − 1 − 5 + · · 1 · 3 · x + 3 − · · 4 · 3 ·…" at bounding box center [374, 147] width 619 height 135
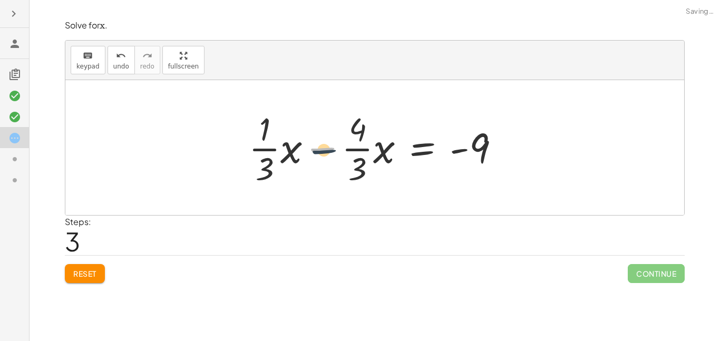
drag, startPoint x: 320, startPoint y: 147, endPoint x: 335, endPoint y: 167, distance: 25.1
click at [335, 167] on div at bounding box center [379, 147] width 270 height 81
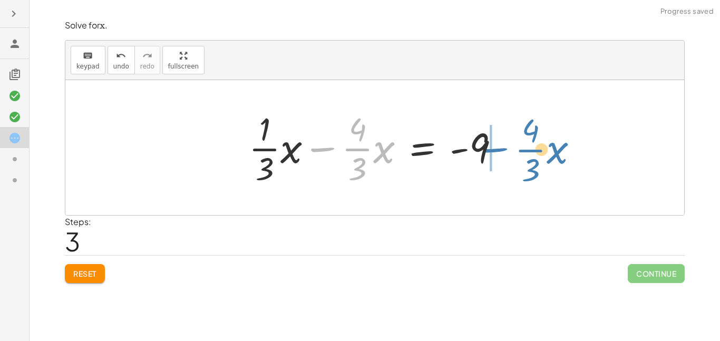
drag, startPoint x: 324, startPoint y: 152, endPoint x: 497, endPoint y: 153, distance: 173.0
click at [497, 153] on div at bounding box center [379, 147] width 270 height 81
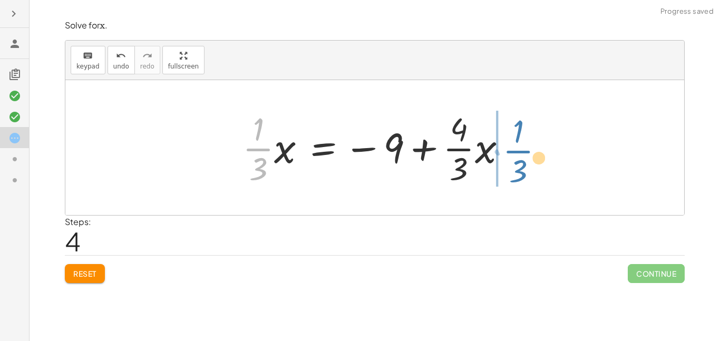
drag, startPoint x: 267, startPoint y: 151, endPoint x: 525, endPoint y: 153, distance: 257.9
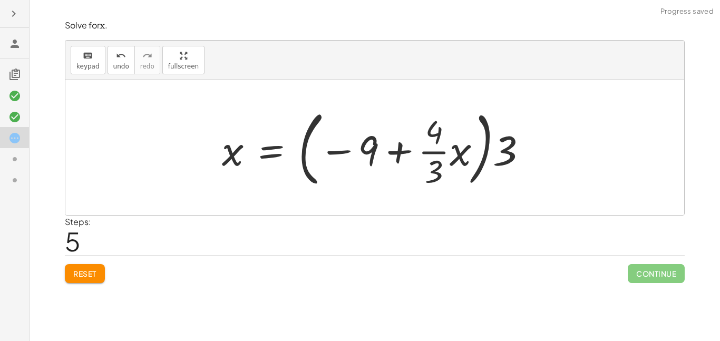
click at [90, 280] on button "Reset" at bounding box center [85, 273] width 40 height 19
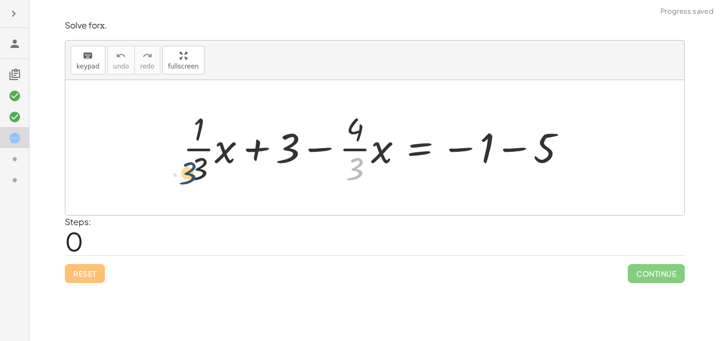
drag, startPoint x: 358, startPoint y: 167, endPoint x: 183, endPoint y: 170, distance: 174.6
click at [183, 170] on div at bounding box center [379, 147] width 402 height 81
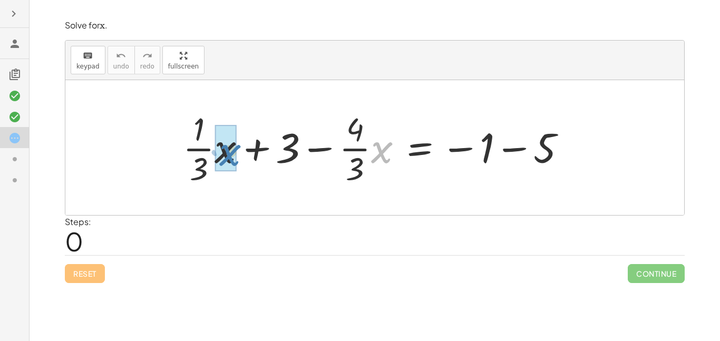
drag, startPoint x: 386, startPoint y: 156, endPoint x: 230, endPoint y: 156, distance: 155.6
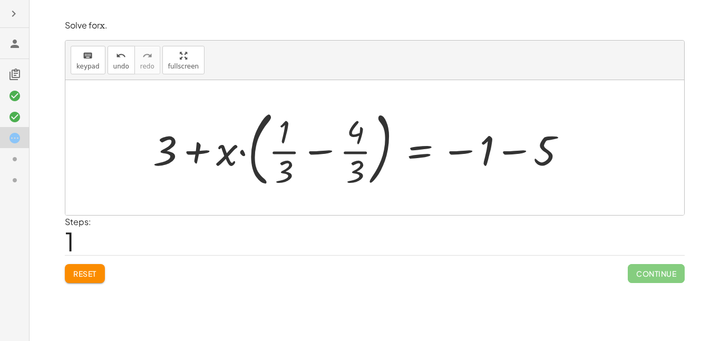
click at [282, 150] on div at bounding box center [364, 148] width 432 height 88
click at [316, 152] on div at bounding box center [364, 148] width 432 height 88
click at [316, 152] on div at bounding box center [410, 147] width 339 height 81
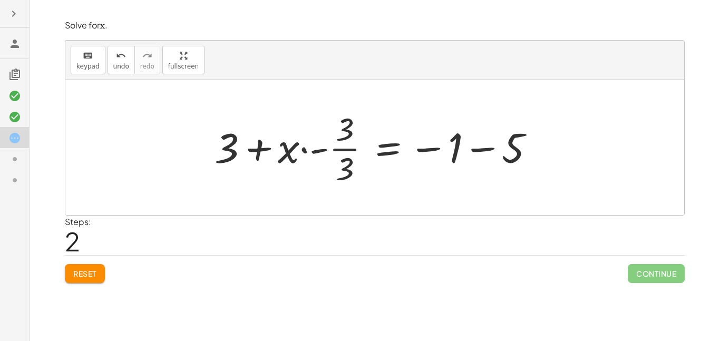
click at [272, 150] on div at bounding box center [378, 147] width 339 height 81
drag, startPoint x: 288, startPoint y: 153, endPoint x: 369, endPoint y: 158, distance: 80.8
click at [369, 158] on div at bounding box center [378, 147] width 339 height 81
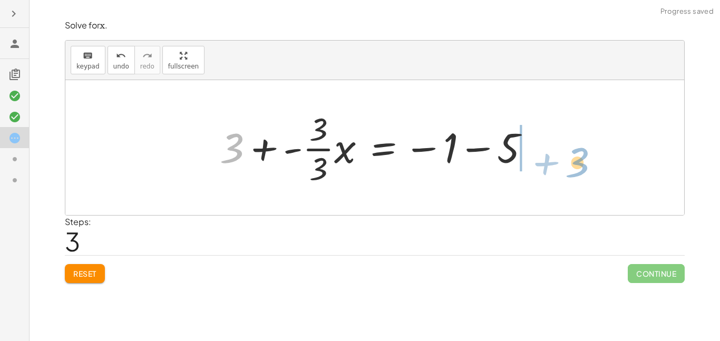
drag, startPoint x: 227, startPoint y: 144, endPoint x: 572, endPoint y: 159, distance: 345.2
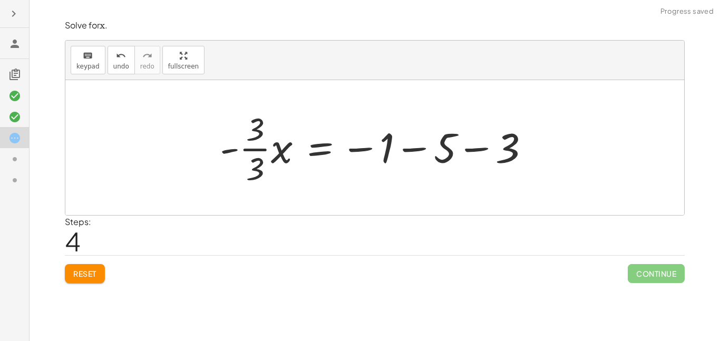
click at [259, 147] on div at bounding box center [379, 147] width 329 height 81
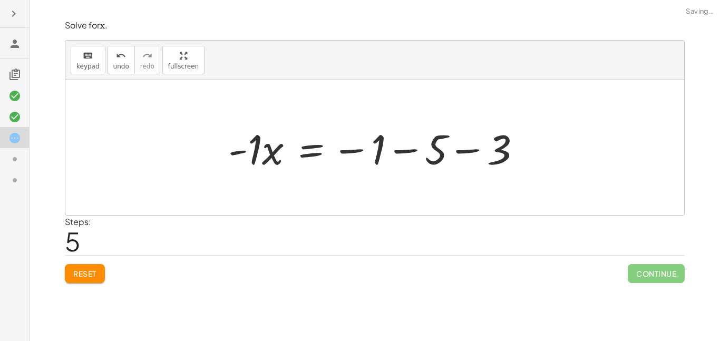
click at [408, 149] on div at bounding box center [379, 148] width 312 height 54
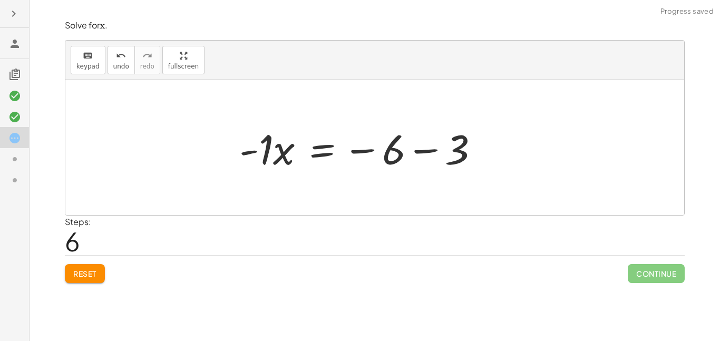
click at [423, 150] on div at bounding box center [363, 148] width 259 height 54
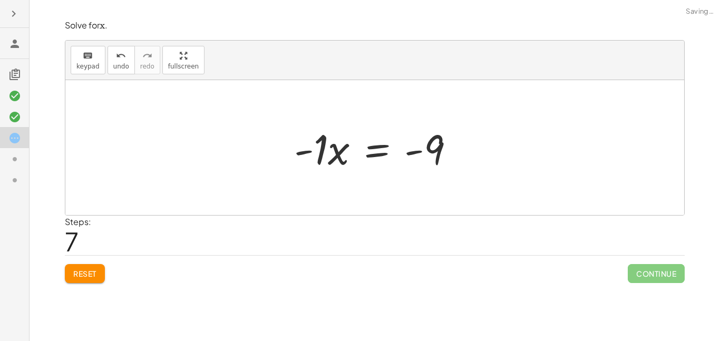
click at [325, 152] on div at bounding box center [378, 148] width 179 height 54
click at [319, 151] on div at bounding box center [386, 148] width 165 height 52
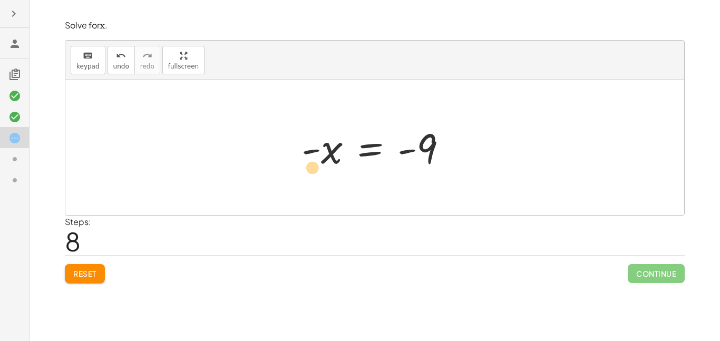
drag, startPoint x: 315, startPoint y: 150, endPoint x: 309, endPoint y: 168, distance: 19.0
click at [309, 168] on div at bounding box center [378, 148] width 165 height 52
click at [87, 276] on span "Reset" at bounding box center [84, 273] width 23 height 9
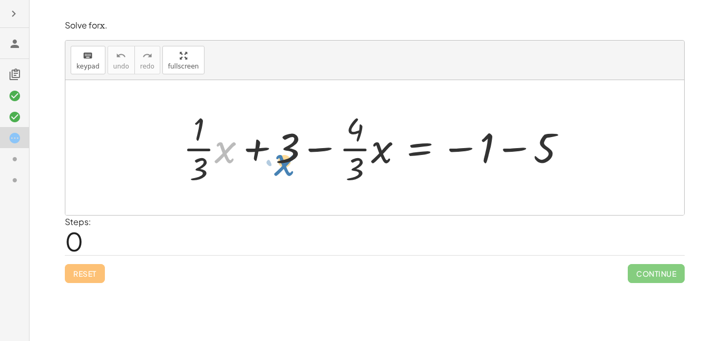
drag, startPoint x: 228, startPoint y: 149, endPoint x: 296, endPoint y: 159, distance: 68.8
click at [296, 159] on div at bounding box center [379, 147] width 402 height 81
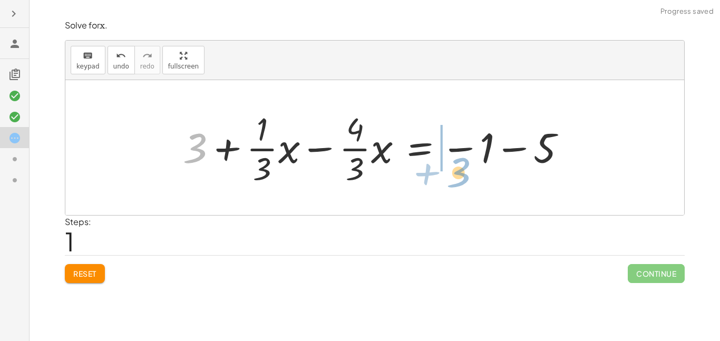
drag, startPoint x: 192, startPoint y: 155, endPoint x: 459, endPoint y: 173, distance: 267.5
click at [459, 173] on div at bounding box center [379, 147] width 402 height 81
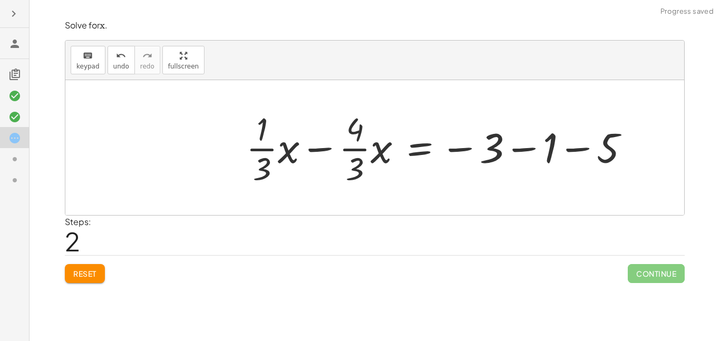
click at [520, 148] on div at bounding box center [442, 147] width 402 height 81
click at [515, 149] on div at bounding box center [415, 147] width 348 height 81
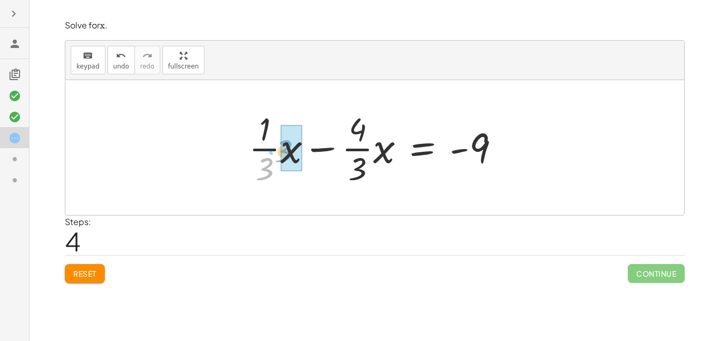
drag, startPoint x: 266, startPoint y: 162, endPoint x: 286, endPoint y: 145, distance: 26.1
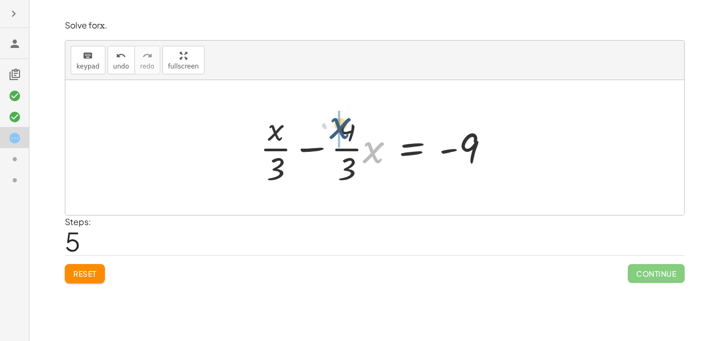
drag, startPoint x: 380, startPoint y: 148, endPoint x: 349, endPoint y: 126, distance: 38.2
click at [349, 126] on div at bounding box center [379, 147] width 248 height 81
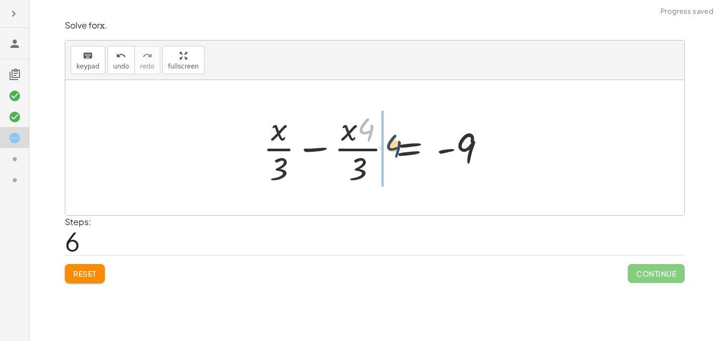
drag, startPoint x: 366, startPoint y: 130, endPoint x: 386, endPoint y: 149, distance: 27.2
click at [386, 149] on div at bounding box center [379, 147] width 242 height 81
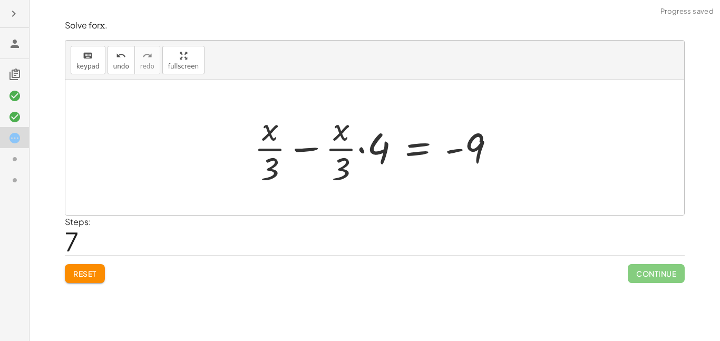
click at [310, 150] on div at bounding box center [379, 147] width 260 height 81
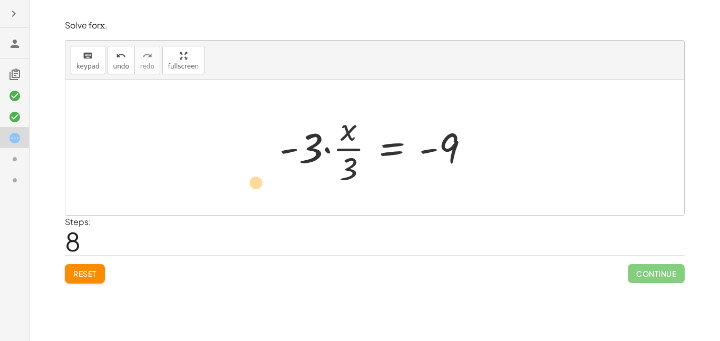
drag, startPoint x: 288, startPoint y: 151, endPoint x: 264, endPoint y: 183, distance: 40.2
click at [328, 151] on div at bounding box center [378, 147] width 209 height 81
click at [328, 151] on div at bounding box center [390, 147] width 186 height 81
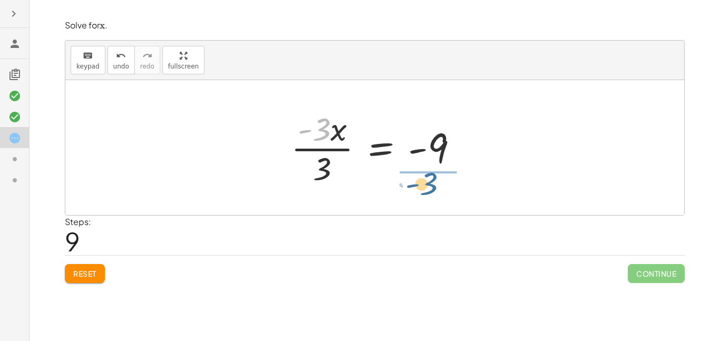
drag, startPoint x: 324, startPoint y: 132, endPoint x: 431, endPoint y: 186, distance: 120.1
click at [431, 186] on div at bounding box center [379, 147] width 186 height 81
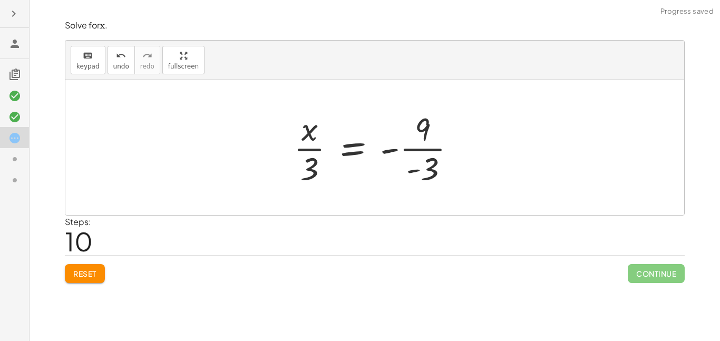
click at [418, 153] on div at bounding box center [378, 147] width 181 height 81
click at [395, 150] on div at bounding box center [379, 147] width 178 height 81
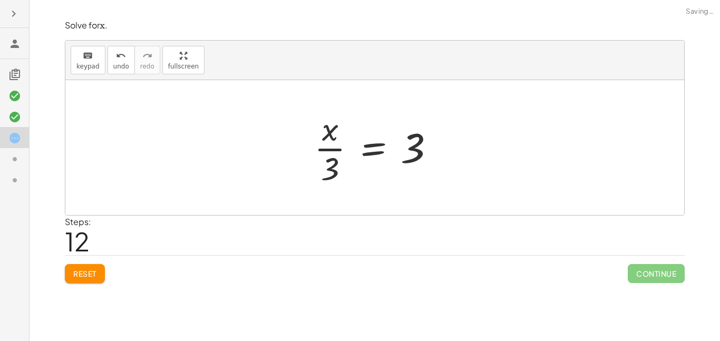
click at [336, 150] on div at bounding box center [379, 147] width 140 height 81
drag, startPoint x: 333, startPoint y: 137, endPoint x: 357, endPoint y: 156, distance: 30.8
click at [357, 156] on div at bounding box center [379, 147] width 140 height 81
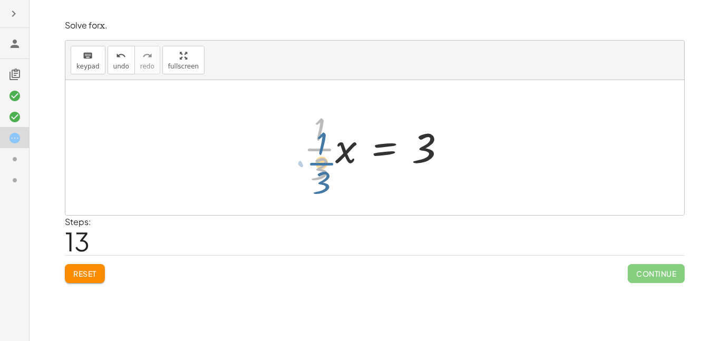
drag, startPoint x: 324, startPoint y: 149, endPoint x: 326, endPoint y: 157, distance: 8.3
click at [326, 157] on div at bounding box center [379, 147] width 161 height 81
drag, startPoint x: 323, startPoint y: 161, endPoint x: 422, endPoint y: 188, distance: 102.2
click at [422, 188] on div at bounding box center [379, 147] width 161 height 81
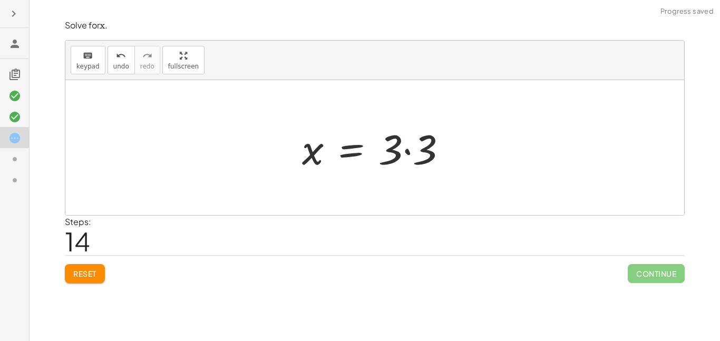
click at [395, 153] on div at bounding box center [378, 148] width 163 height 54
click at [403, 153] on div at bounding box center [378, 148] width 163 height 54
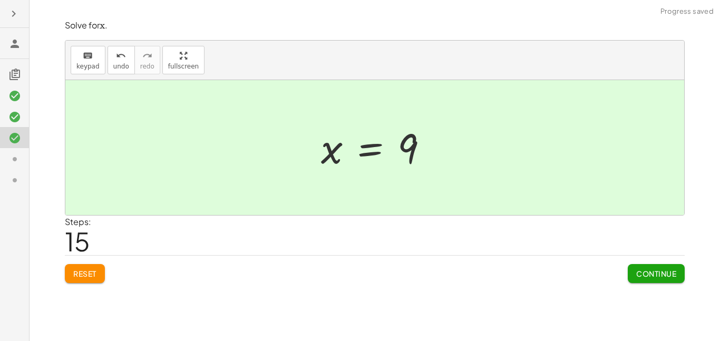
click at [661, 270] on span "Continue" at bounding box center [657, 273] width 40 height 9
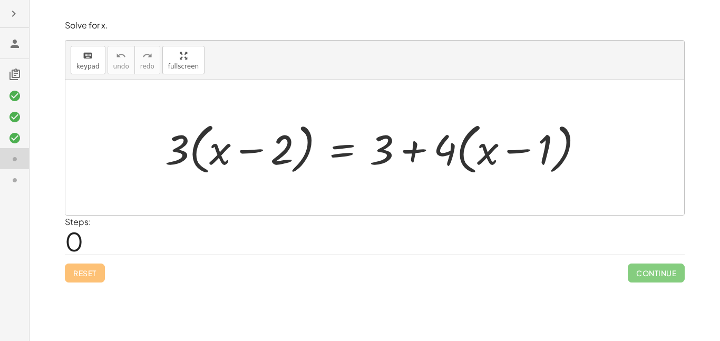
click at [412, 148] on div at bounding box center [379, 148] width 438 height 61
click at [482, 153] on div at bounding box center [379, 148] width 438 height 61
click at [501, 157] on div at bounding box center [379, 148] width 438 height 61
click at [509, 149] on div at bounding box center [379, 148] width 438 height 61
click at [460, 153] on div at bounding box center [379, 148] width 438 height 61
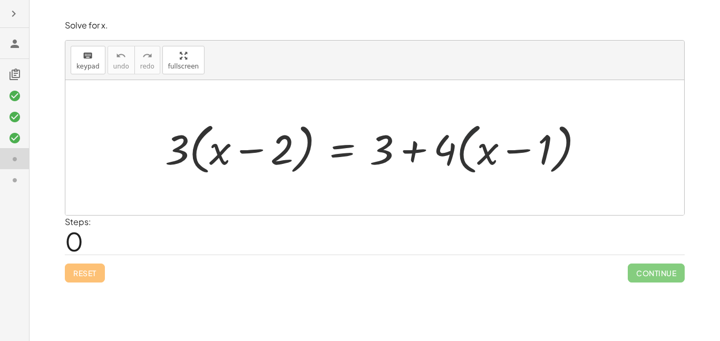
click at [463, 155] on div at bounding box center [379, 148] width 438 height 61
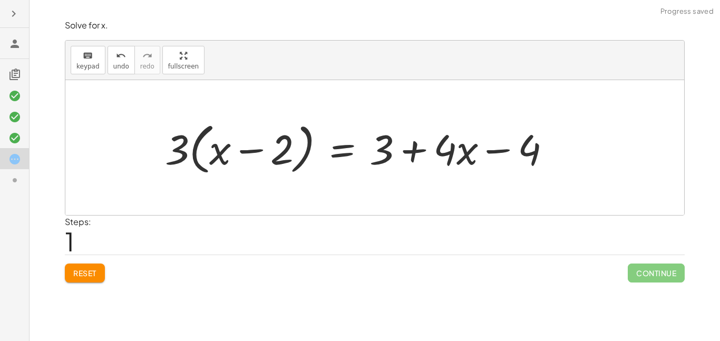
click at [498, 153] on div at bounding box center [362, 148] width 405 height 61
drag, startPoint x: 536, startPoint y: 155, endPoint x: 443, endPoint y: 159, distance: 93.4
click at [443, 159] on div at bounding box center [362, 148] width 405 height 61
click at [413, 151] on div at bounding box center [362, 148] width 405 height 61
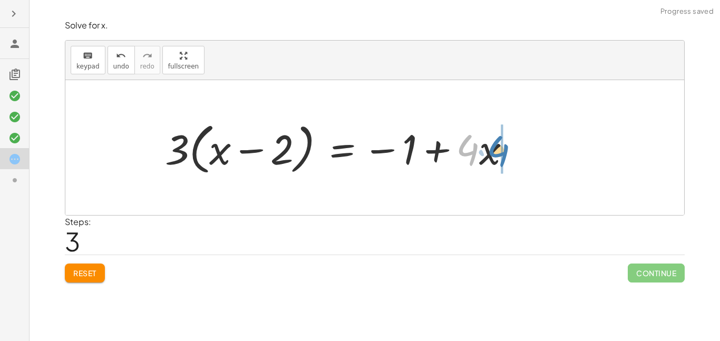
drag, startPoint x: 467, startPoint y: 143, endPoint x: 501, endPoint y: 143, distance: 33.2
